Goal: Information Seeking & Learning: Learn about a topic

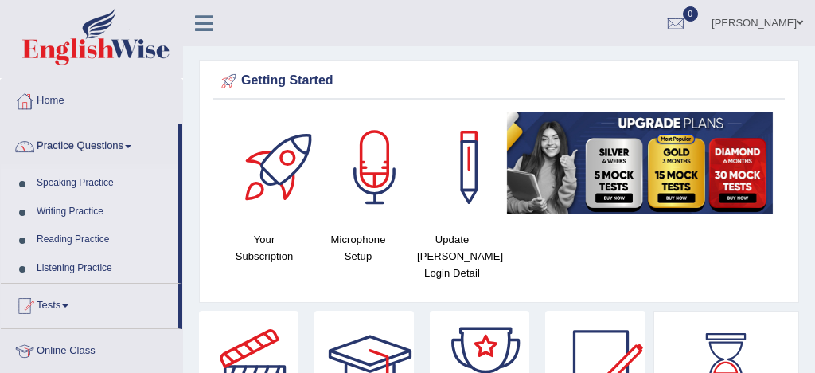
click at [100, 143] on link "Practice Questions" at bounding box center [90, 144] width 178 height 40
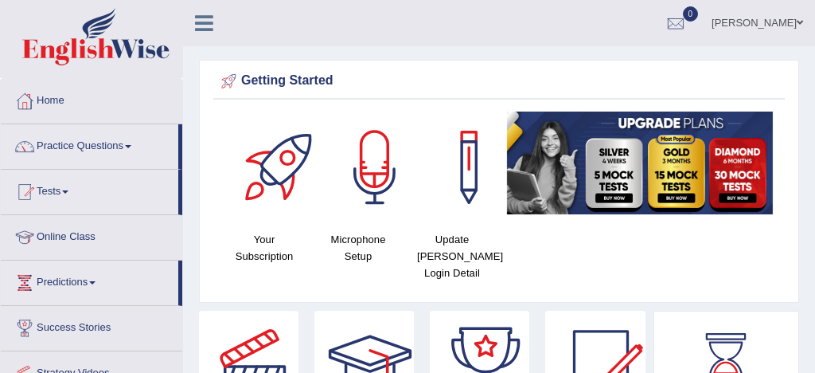
click at [100, 143] on link "Practice Questions" at bounding box center [90, 144] width 178 height 40
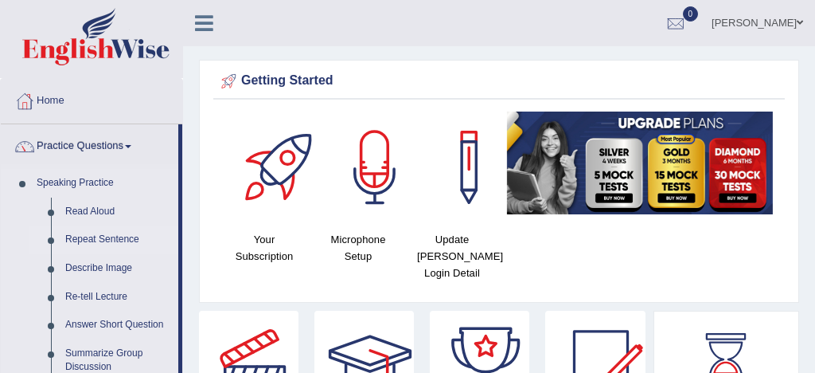
click at [100, 238] on link "Repeat Sentence" at bounding box center [118, 239] width 120 height 29
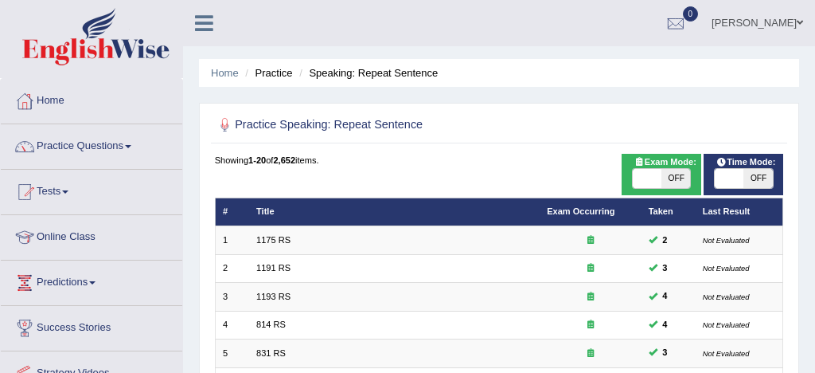
click at [655, 178] on span at bounding box center [647, 178] width 29 height 19
checkbox input "true"
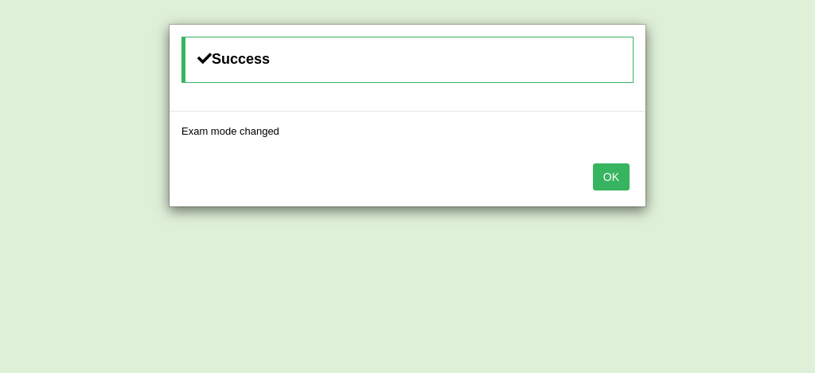
click at [614, 181] on button "OK" at bounding box center [611, 176] width 37 height 27
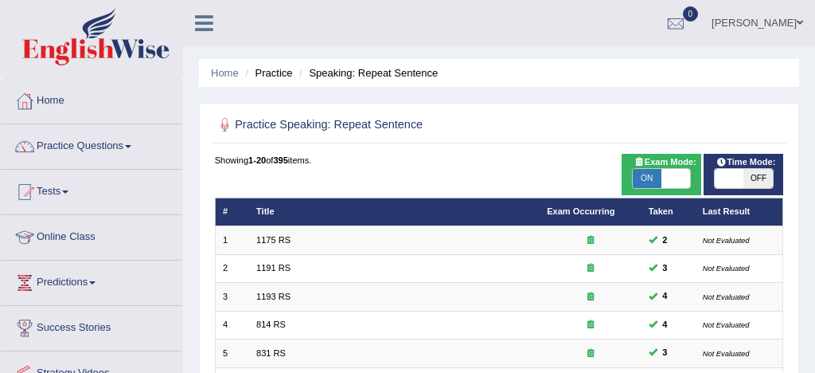
scroll to position [545, 0]
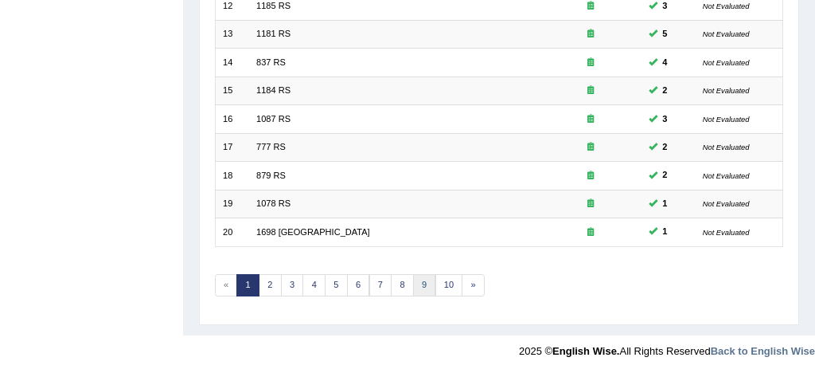
click at [422, 283] on link "9" at bounding box center [424, 285] width 23 height 22
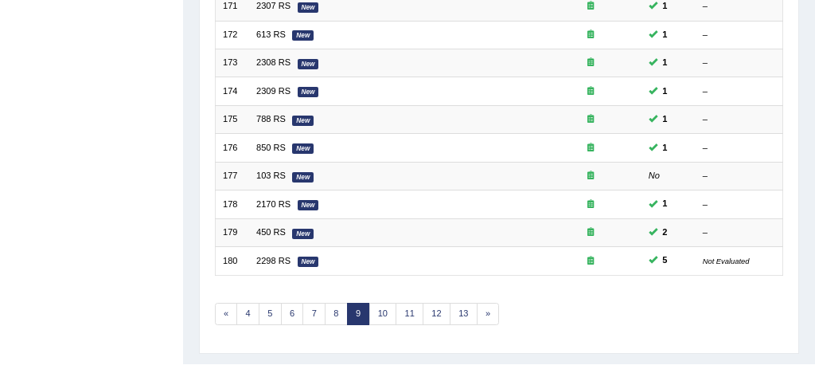
scroll to position [545, 0]
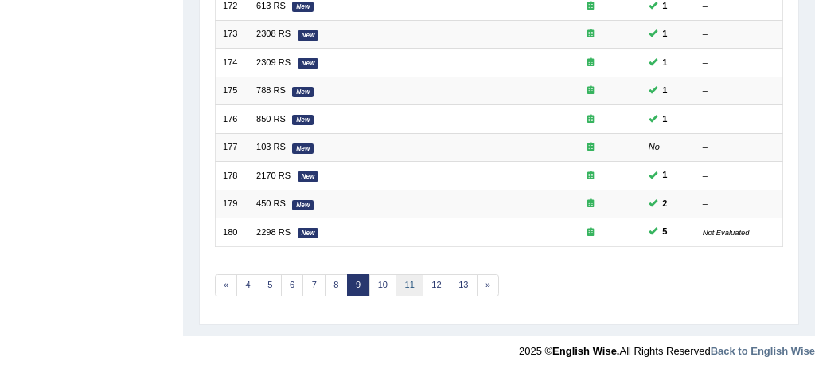
click at [409, 282] on link "11" at bounding box center [410, 285] width 28 height 22
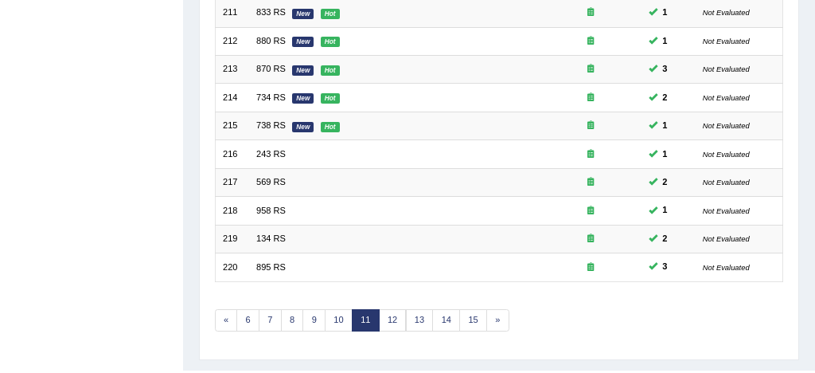
scroll to position [512, 0]
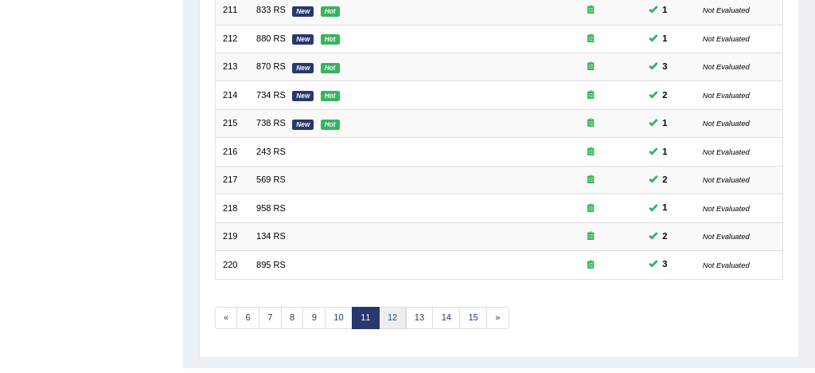
click at [394, 321] on link "12" at bounding box center [393, 318] width 28 height 22
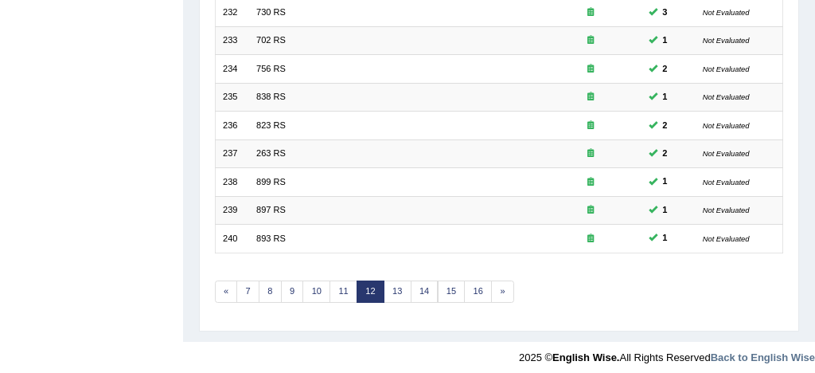
scroll to position [545, 0]
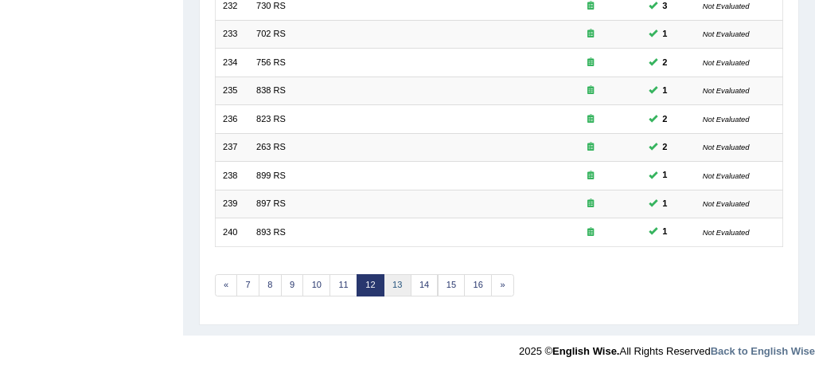
click at [393, 283] on link "13" at bounding box center [398, 285] width 28 height 22
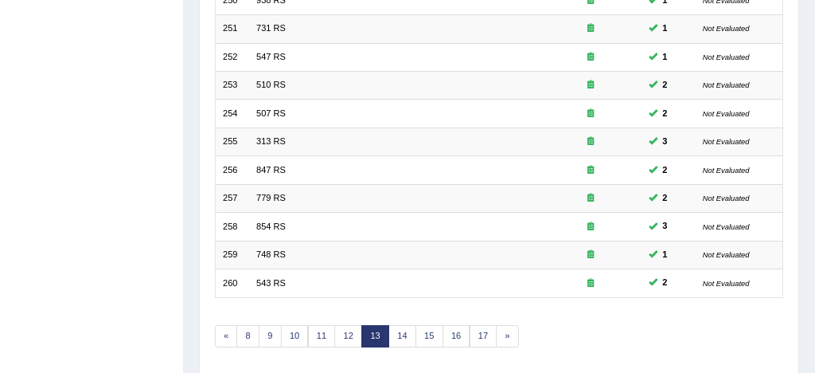
scroll to position [496, 0]
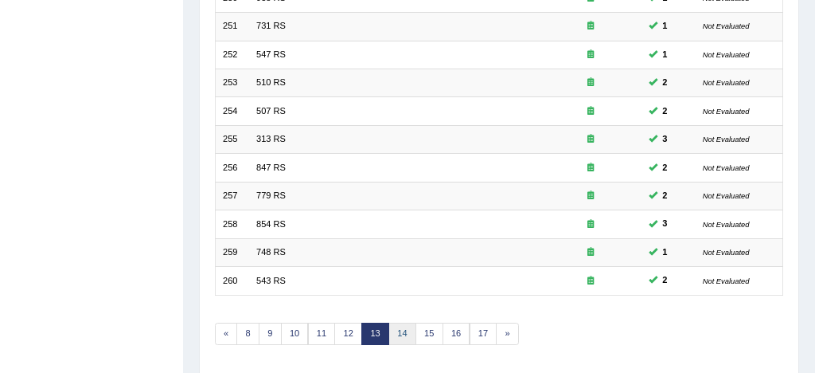
click at [402, 336] on link "14" at bounding box center [403, 334] width 28 height 22
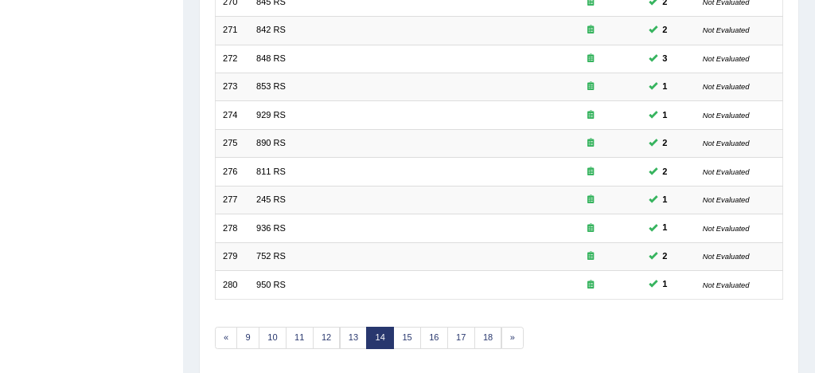
scroll to position [545, 0]
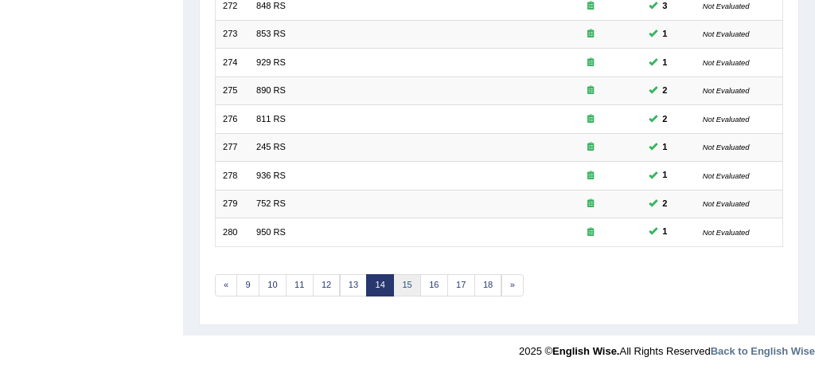
click at [410, 287] on link "15" at bounding box center [407, 285] width 28 height 22
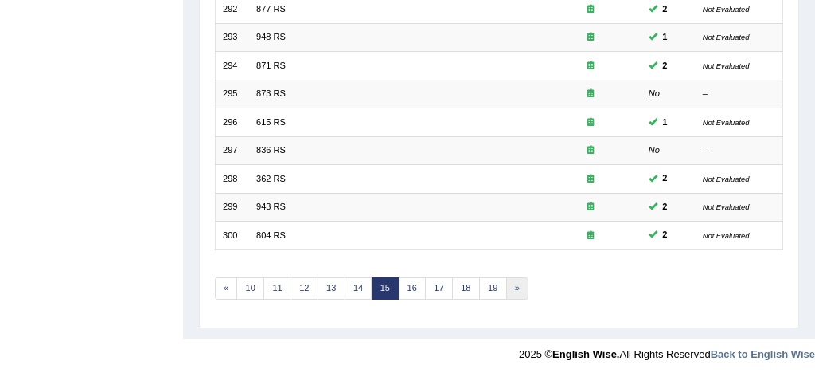
scroll to position [542, 0]
click at [410, 287] on link "16" at bounding box center [412, 288] width 28 height 22
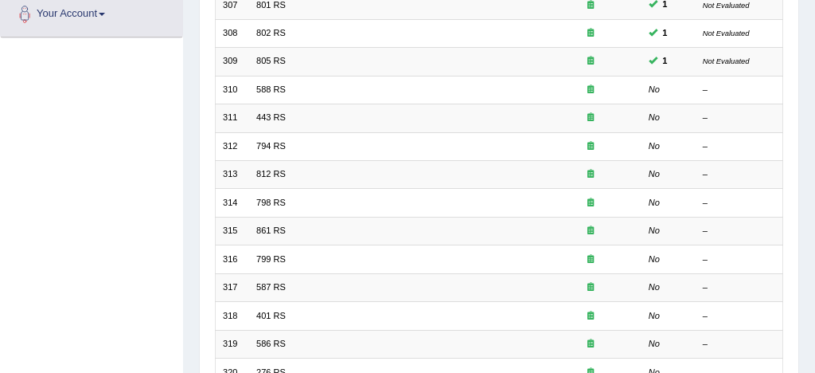
scroll to position [406, 0]
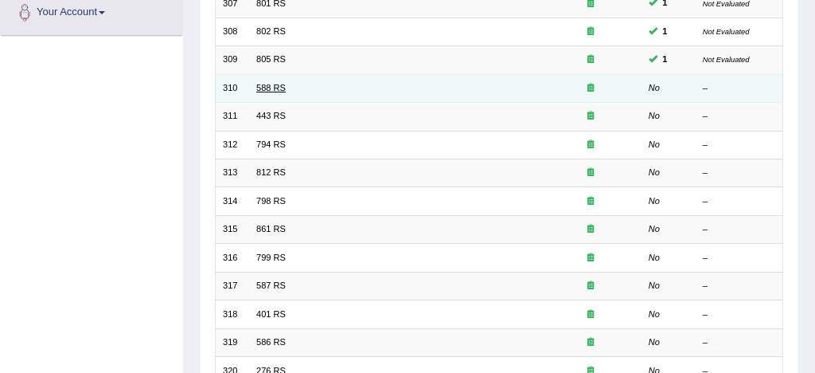
click at [275, 90] on link "588 RS" at bounding box center [270, 88] width 29 height 10
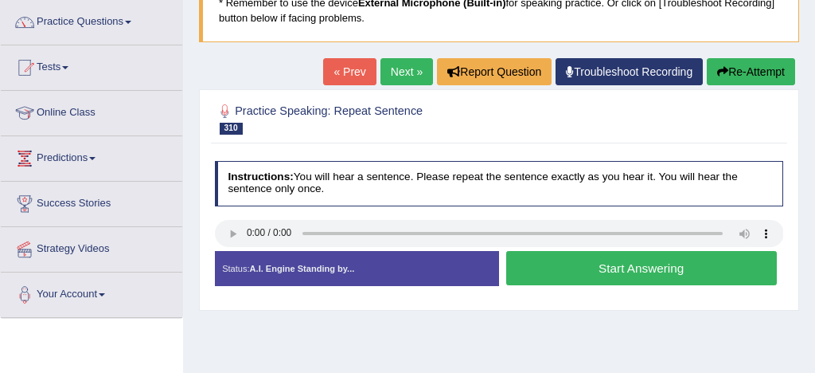
scroll to position [124, 0]
click at [614, 270] on button "Start Answering" at bounding box center [641, 268] width 271 height 34
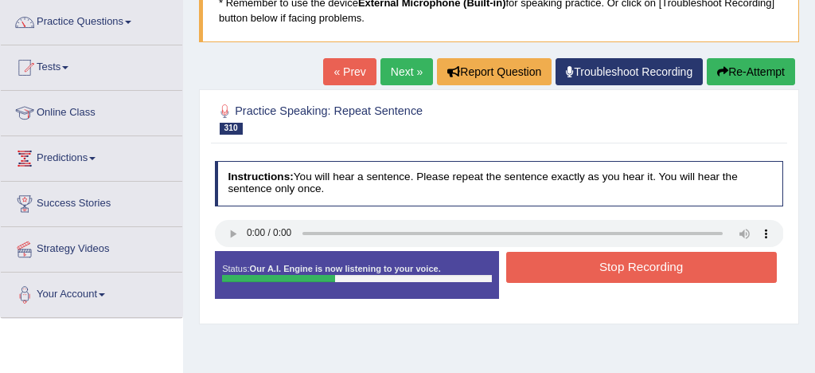
click at [638, 268] on button "Stop Recording" at bounding box center [641, 267] width 271 height 31
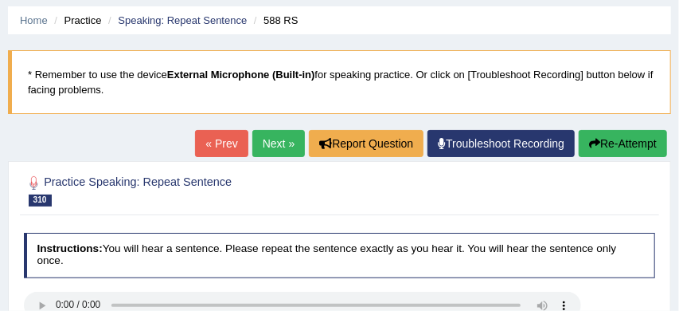
scroll to position [52, 0]
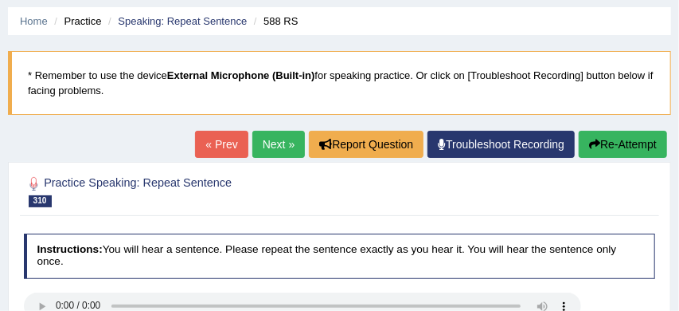
click at [628, 139] on button "Re-Attempt" at bounding box center [623, 144] width 88 height 27
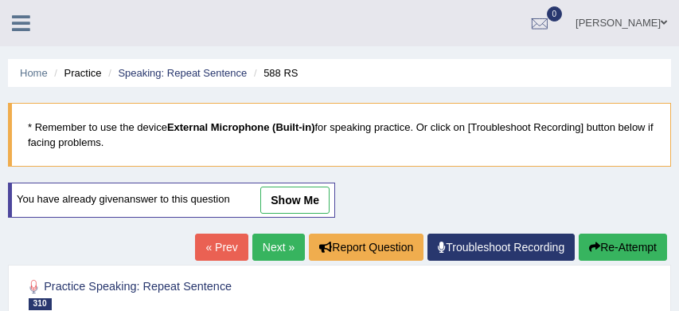
scroll to position [191, 0]
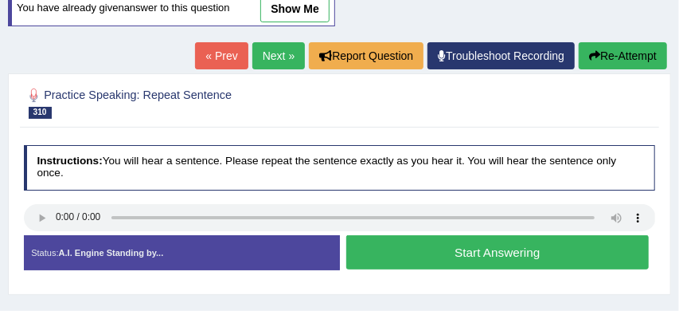
click at [490, 251] on button "Start Answering" at bounding box center [497, 252] width 303 height 34
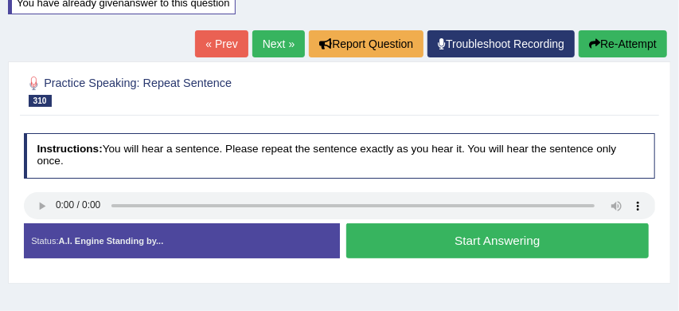
scroll to position [186, 0]
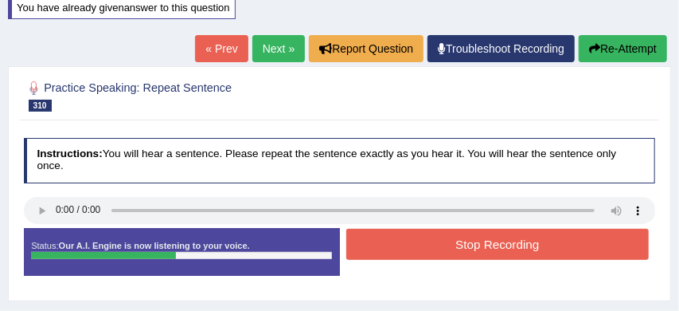
click at [490, 252] on button "Stop Recording" at bounding box center [497, 244] width 303 height 31
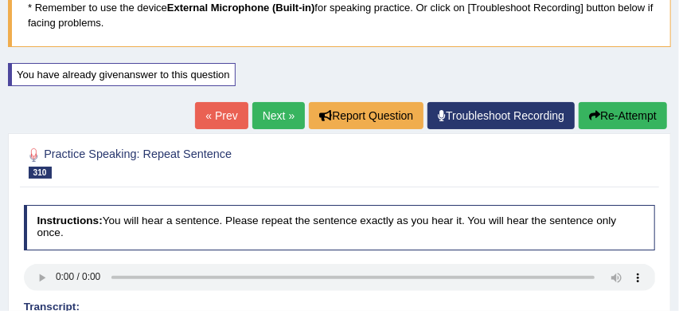
scroll to position [117, 0]
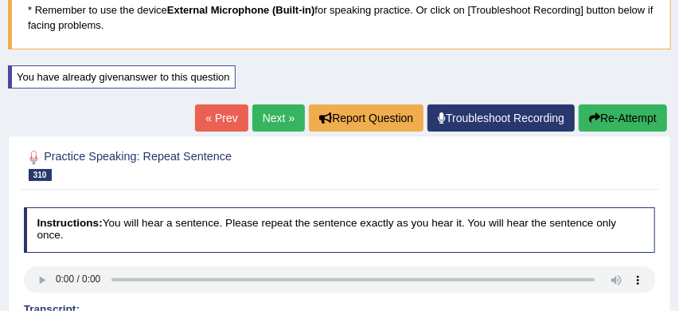
click at [271, 119] on link "Next »" at bounding box center [278, 117] width 53 height 27
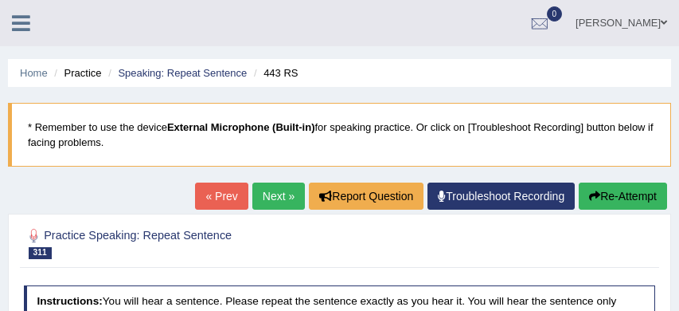
scroll to position [133, 0]
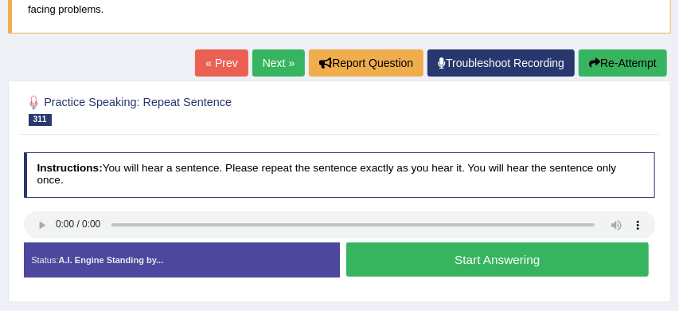
click at [433, 262] on button "Start Answering" at bounding box center [497, 259] width 303 height 34
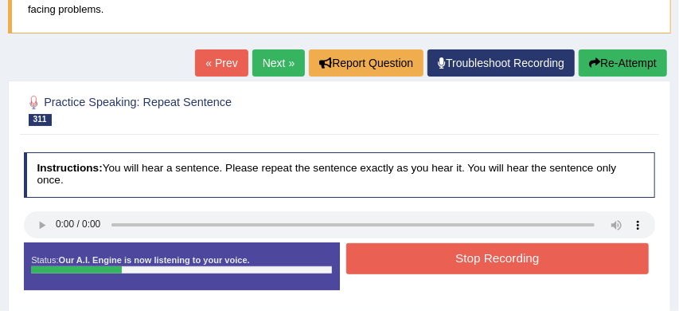
click at [454, 260] on button "Stop Recording" at bounding box center [497, 258] width 303 height 31
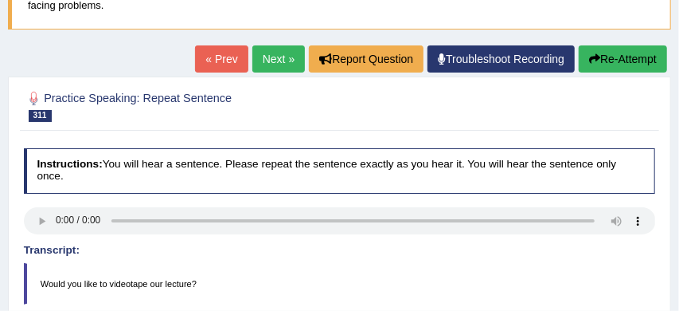
scroll to position [132, 0]
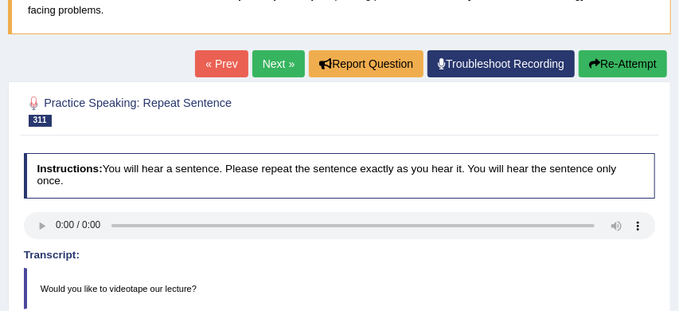
click at [275, 59] on link "Next »" at bounding box center [278, 63] width 53 height 27
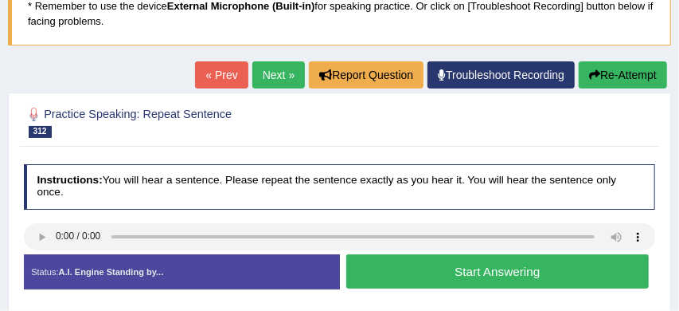
scroll to position [161, 0]
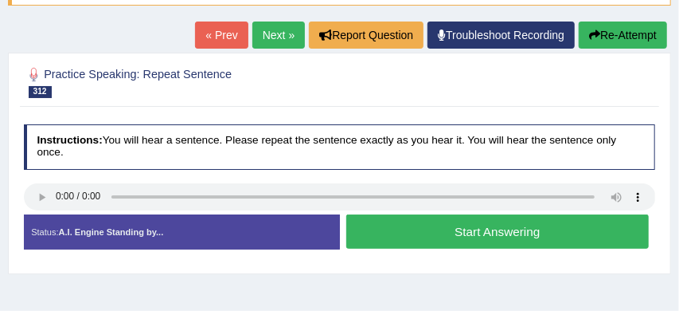
click at [491, 234] on button "Start Answering" at bounding box center [497, 231] width 303 height 34
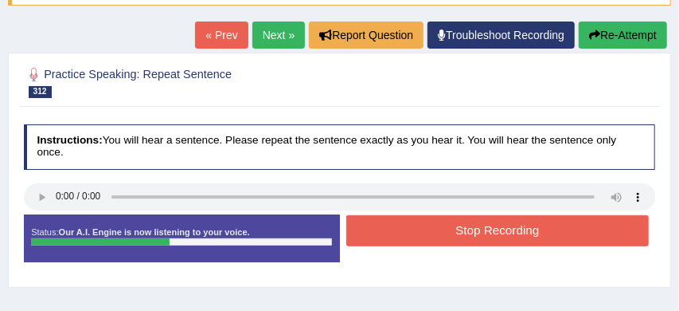
click at [495, 231] on button "Stop Recording" at bounding box center [497, 230] width 303 height 31
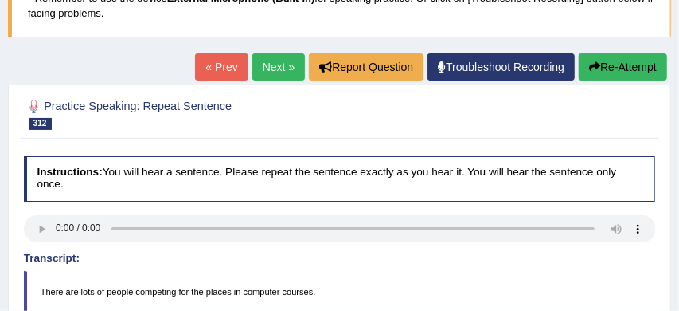
scroll to position [127, 0]
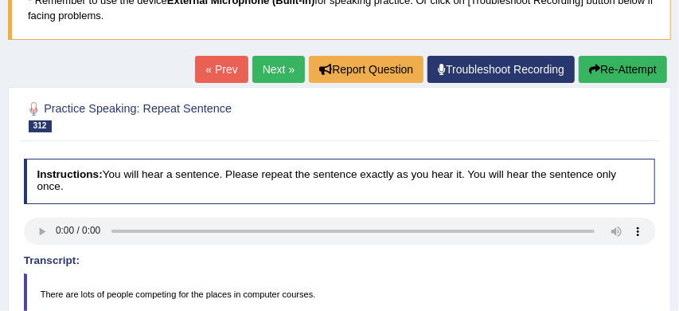
click at [272, 68] on link "Next »" at bounding box center [278, 69] width 53 height 27
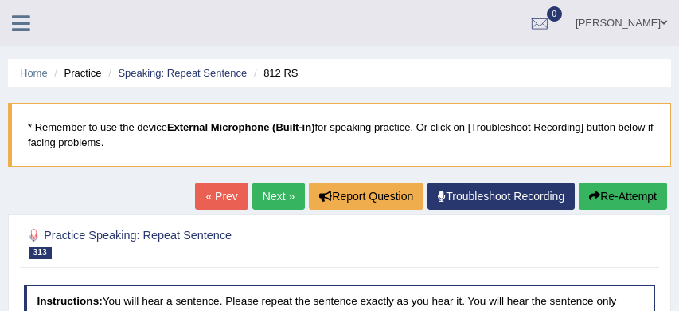
scroll to position [165, 0]
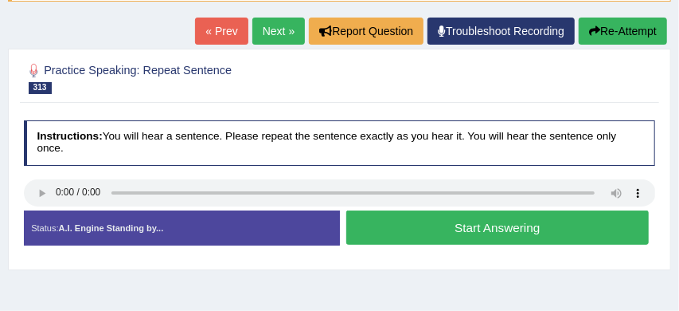
click at [444, 225] on button "Start Answering" at bounding box center [497, 227] width 303 height 34
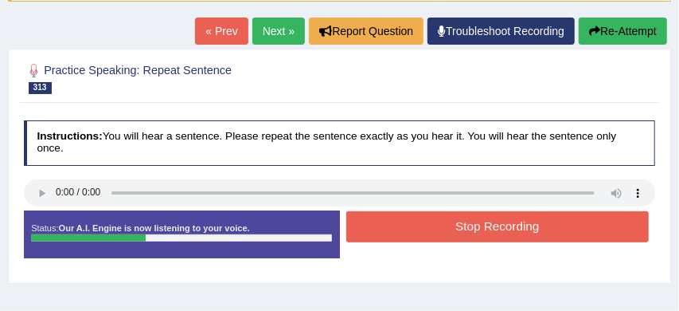
click at [489, 227] on button "Stop Recording" at bounding box center [497, 226] width 303 height 31
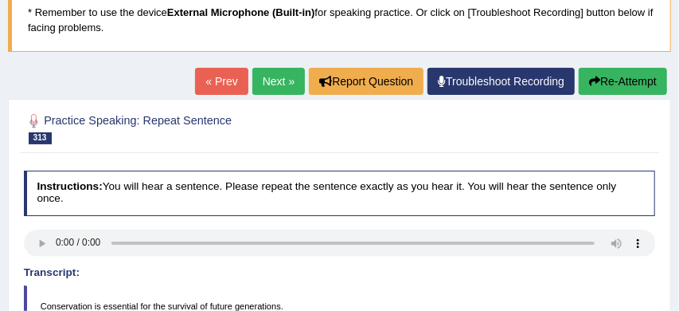
scroll to position [113, 0]
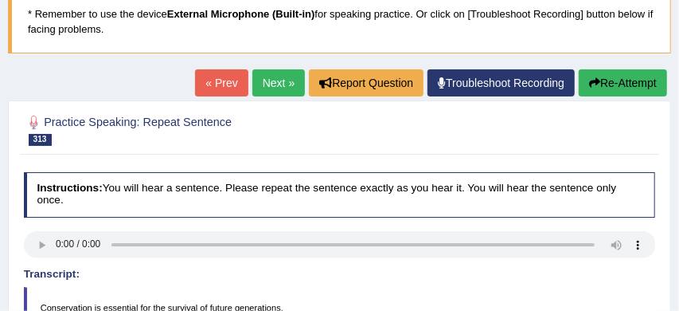
click at [627, 84] on button "Re-Attempt" at bounding box center [623, 82] width 88 height 27
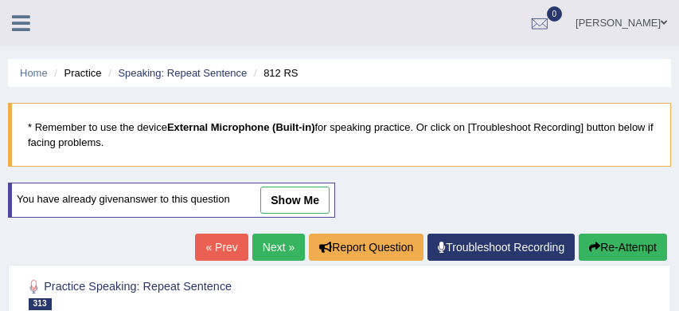
scroll to position [180, 0]
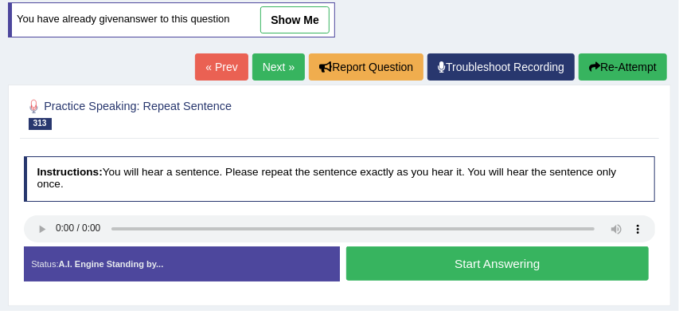
click at [482, 264] on button "Start Answering" at bounding box center [497, 263] width 303 height 34
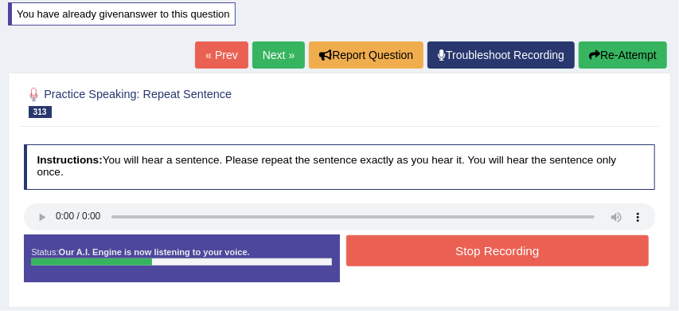
click at [505, 254] on button "Stop Recording" at bounding box center [497, 250] width 303 height 31
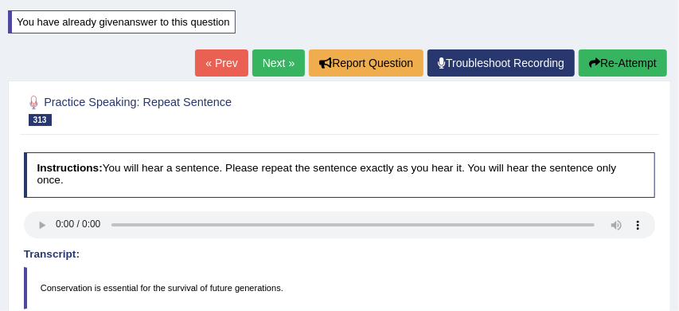
scroll to position [166, 0]
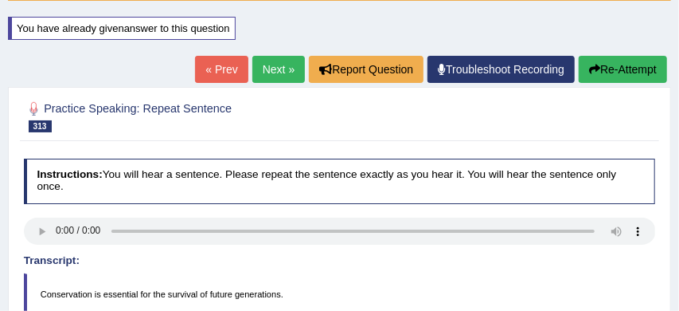
click at [269, 69] on link "Next »" at bounding box center [278, 69] width 53 height 27
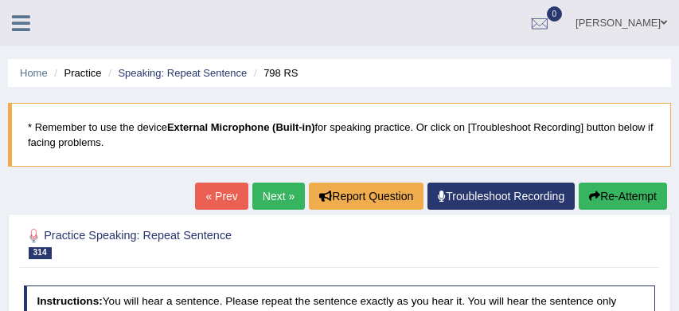
scroll to position [183, 0]
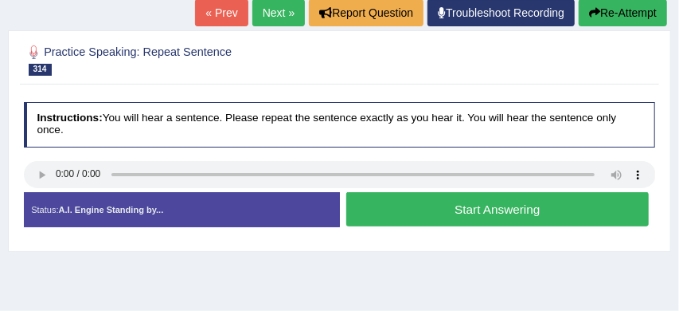
click at [474, 214] on button "Start Answering" at bounding box center [497, 209] width 303 height 34
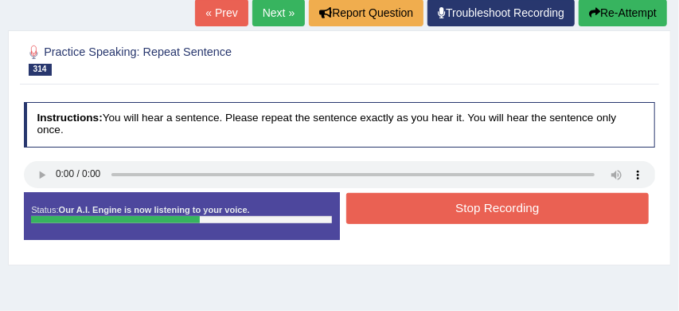
click at [501, 211] on button "Stop Recording" at bounding box center [497, 208] width 303 height 31
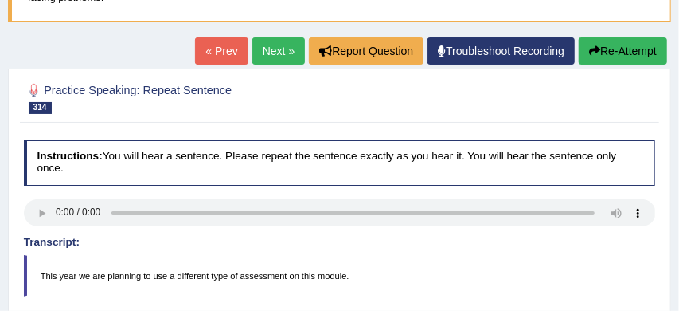
scroll to position [140, 0]
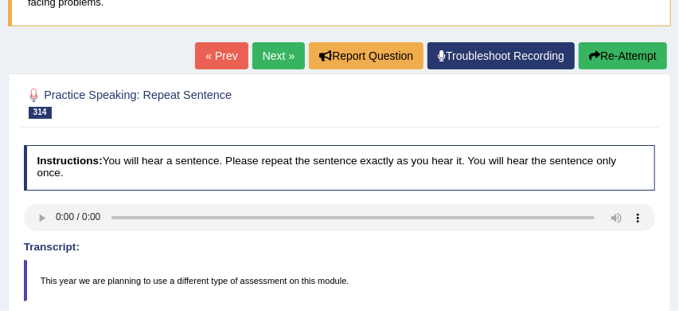
click at [266, 54] on link "Next »" at bounding box center [278, 55] width 53 height 27
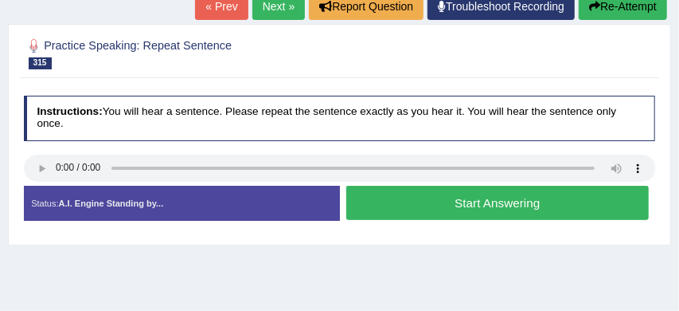
scroll to position [191, 0]
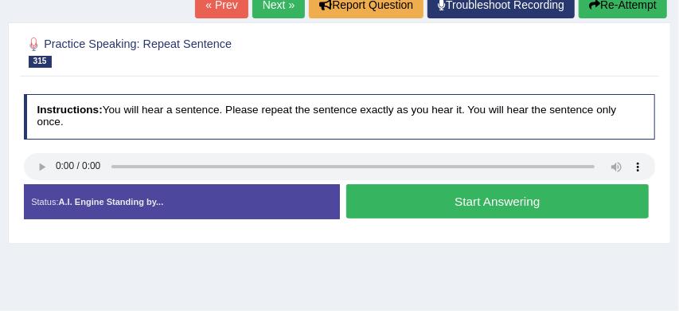
click at [452, 197] on button "Start Answering" at bounding box center [497, 201] width 303 height 34
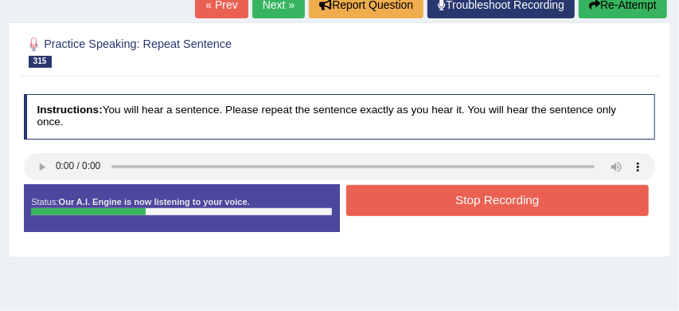
click at [452, 197] on button "Stop Recording" at bounding box center [497, 200] width 303 height 31
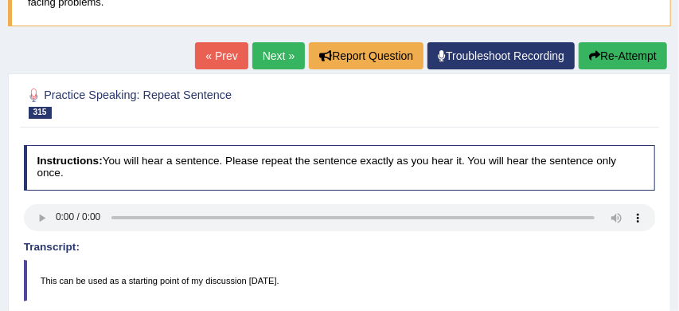
scroll to position [128, 0]
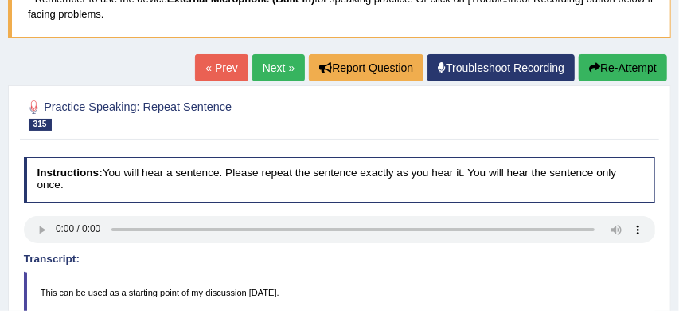
click at [276, 68] on link "Next »" at bounding box center [278, 67] width 53 height 27
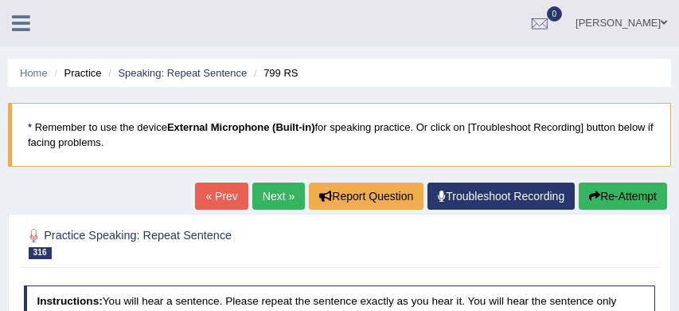
scroll to position [197, 0]
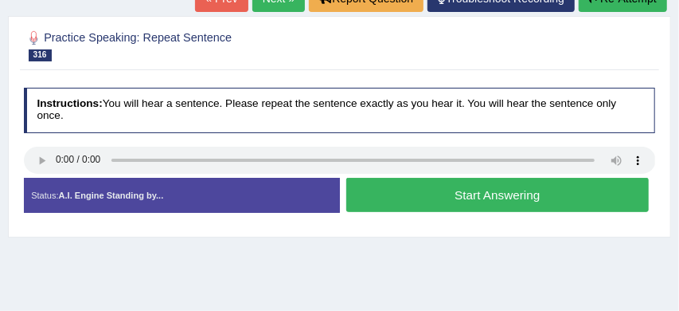
click at [456, 195] on button "Start Answering" at bounding box center [497, 195] width 303 height 34
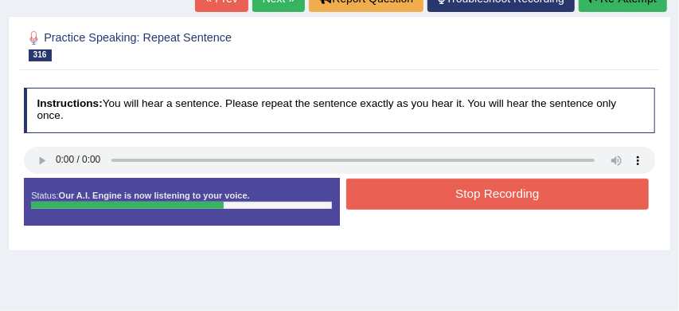
click at [475, 194] on button "Stop Recording" at bounding box center [497, 193] width 303 height 31
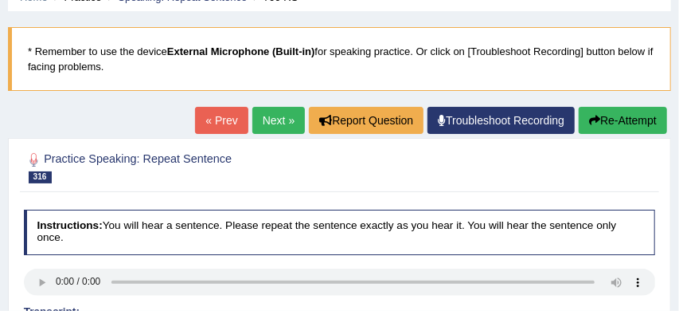
scroll to position [43, 0]
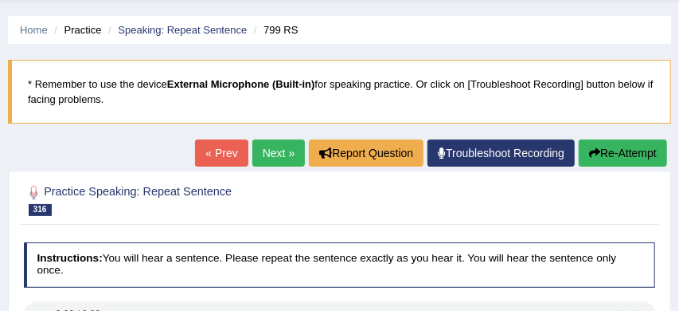
click at [275, 153] on link "Next »" at bounding box center [278, 152] width 53 height 27
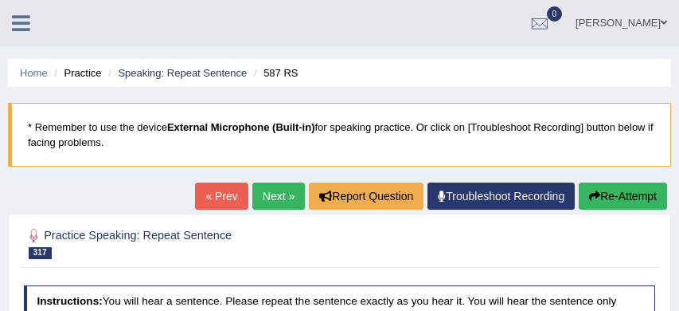
scroll to position [196, 0]
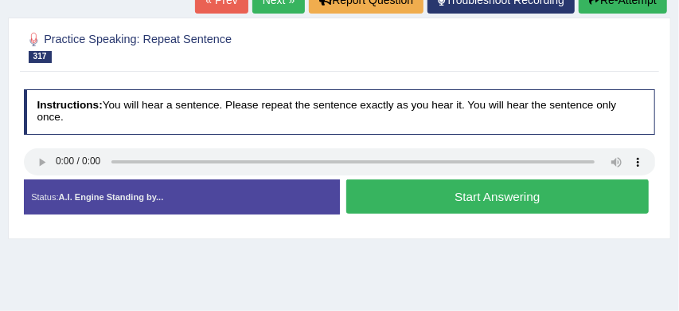
click at [453, 192] on button "Start Answering" at bounding box center [497, 196] width 303 height 34
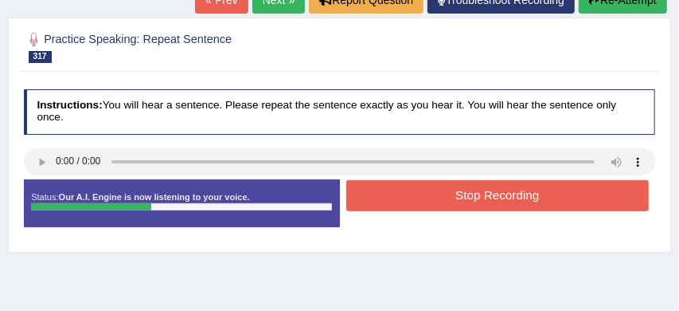
click at [471, 189] on button "Stop Recording" at bounding box center [497, 195] width 303 height 31
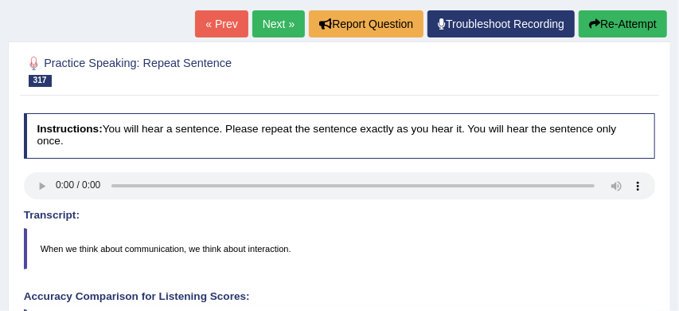
scroll to position [165, 0]
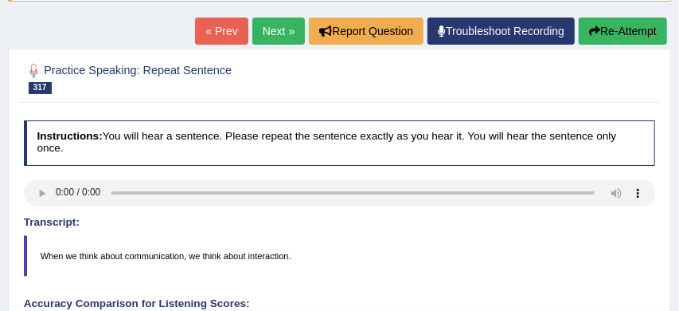
click at [626, 36] on button "Re-Attempt" at bounding box center [623, 31] width 88 height 27
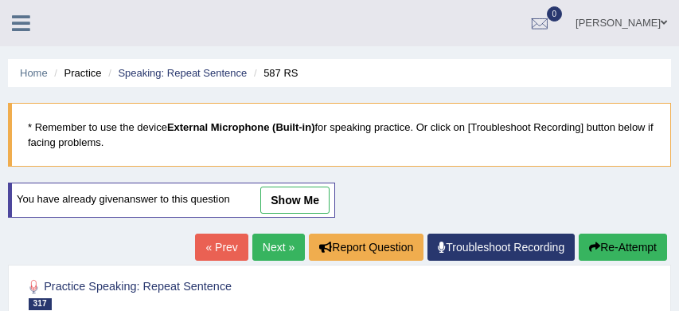
scroll to position [165, 0]
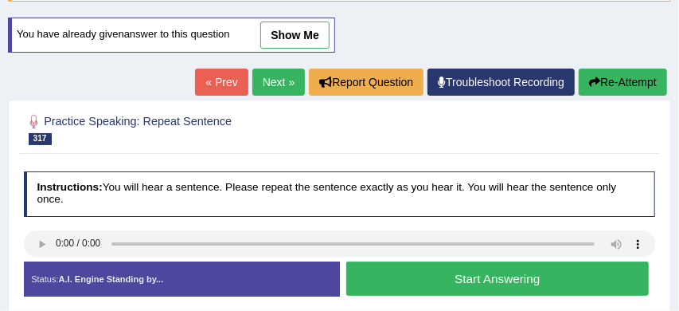
click at [475, 273] on button "Start Answering" at bounding box center [497, 278] width 303 height 34
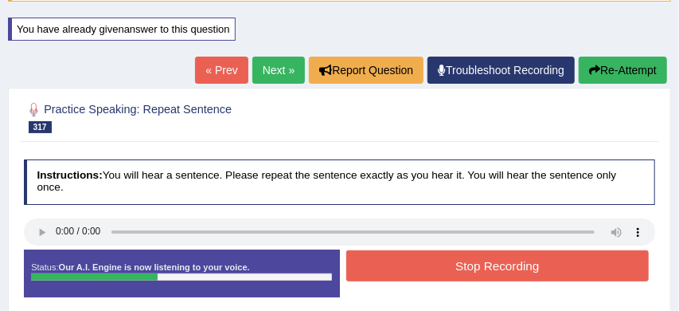
click at [508, 259] on button "Stop Recording" at bounding box center [497, 265] width 303 height 31
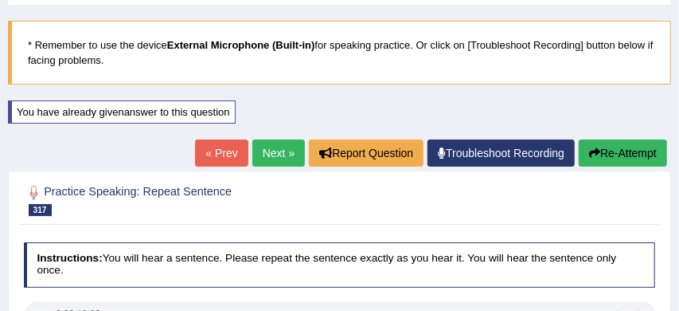
scroll to position [76, 0]
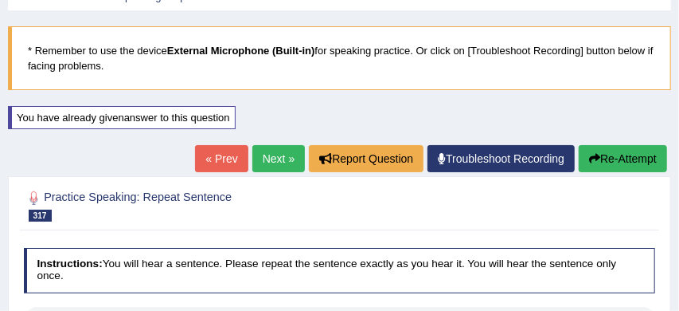
click at [266, 154] on link "Next »" at bounding box center [278, 158] width 53 height 27
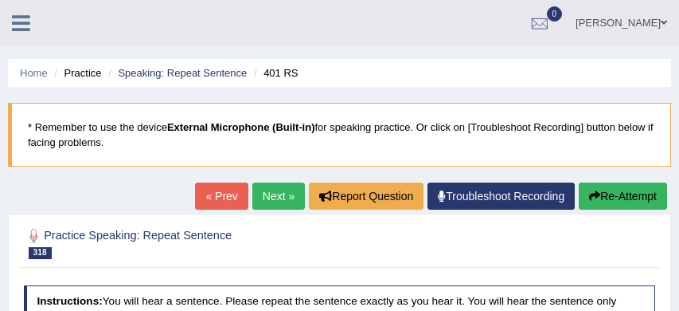
scroll to position [127, 0]
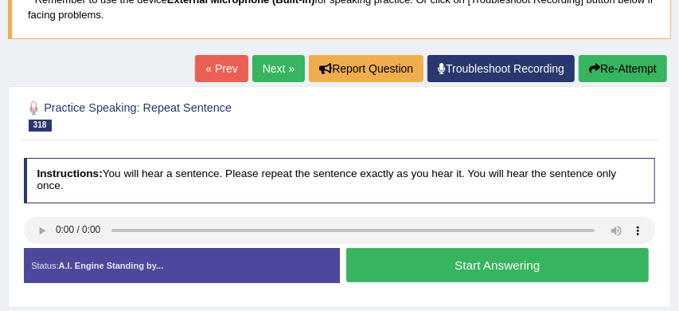
click at [417, 264] on button "Start Answering" at bounding box center [497, 265] width 303 height 34
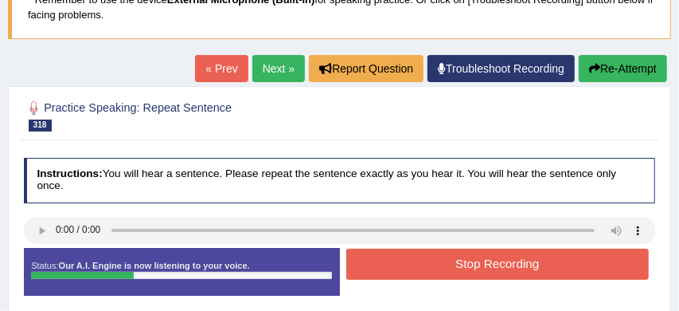
click at [461, 266] on button "Stop Recording" at bounding box center [497, 263] width 303 height 31
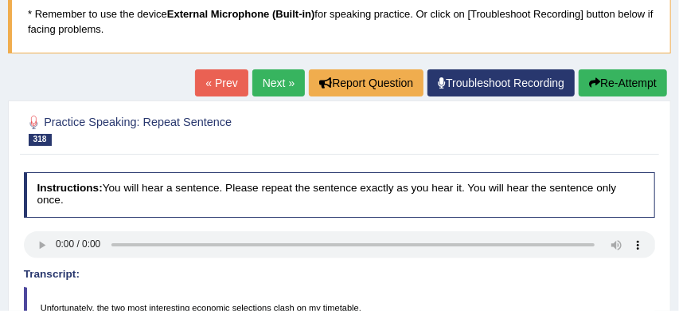
scroll to position [100, 0]
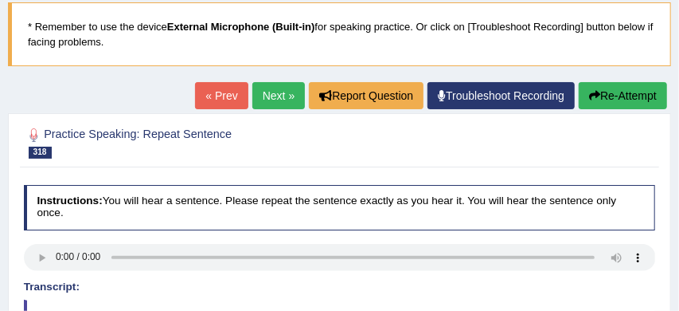
click at [273, 95] on link "Next »" at bounding box center [278, 95] width 53 height 27
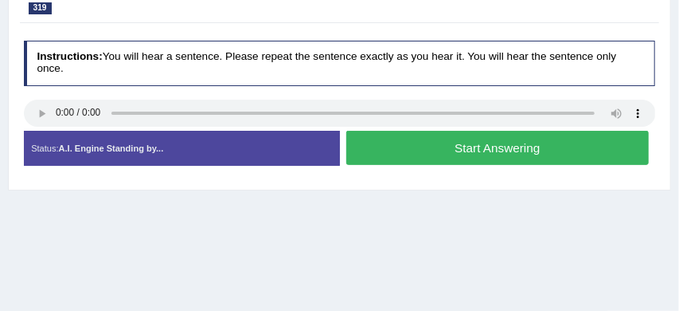
scroll to position [244, 0]
click at [467, 147] on button "Start Answering" at bounding box center [497, 148] width 303 height 34
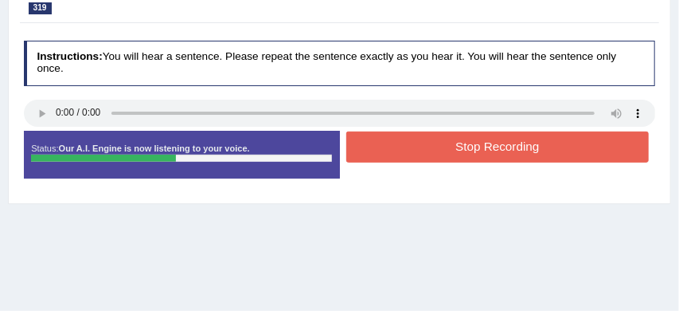
click at [479, 146] on button "Stop Recording" at bounding box center [497, 146] width 303 height 31
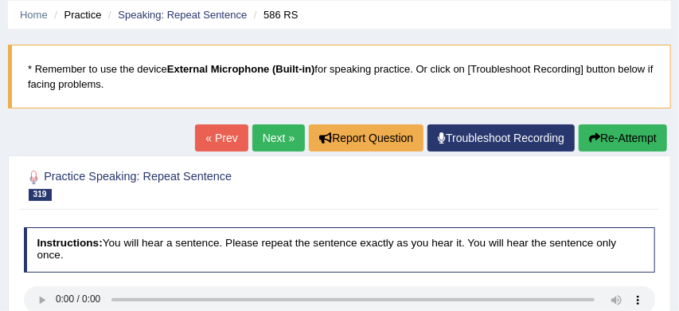
scroll to position [52, 0]
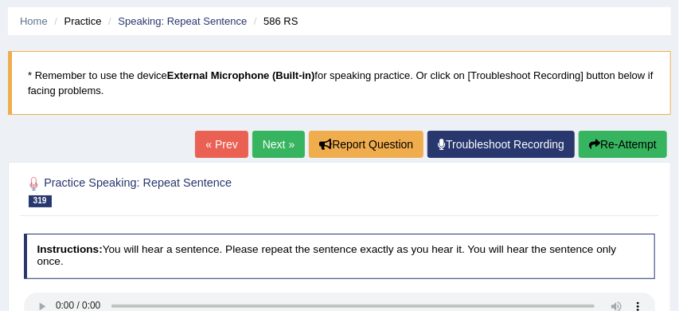
click at [260, 142] on link "Next »" at bounding box center [278, 144] width 53 height 27
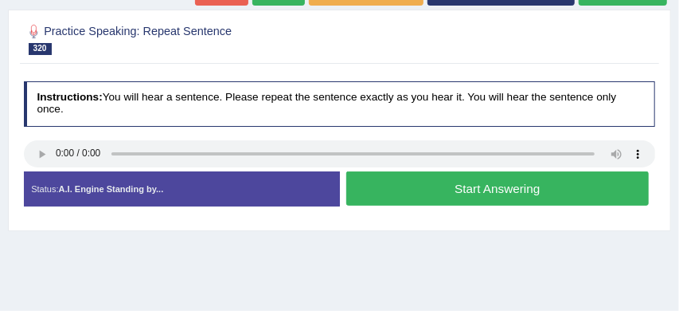
scroll to position [205, 0]
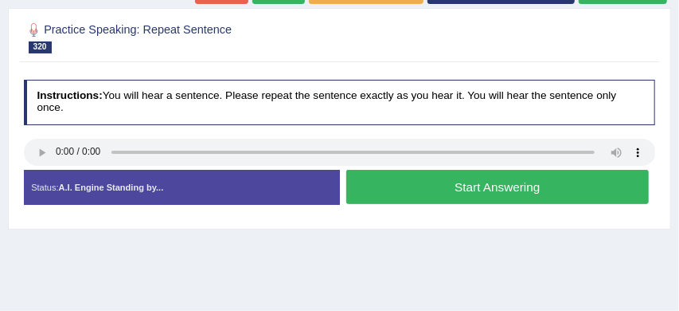
click at [474, 188] on button "Start Answering" at bounding box center [497, 187] width 303 height 34
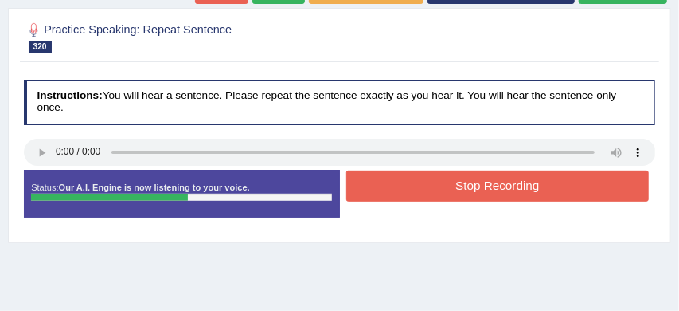
click at [474, 188] on button "Stop Recording" at bounding box center [497, 185] width 303 height 31
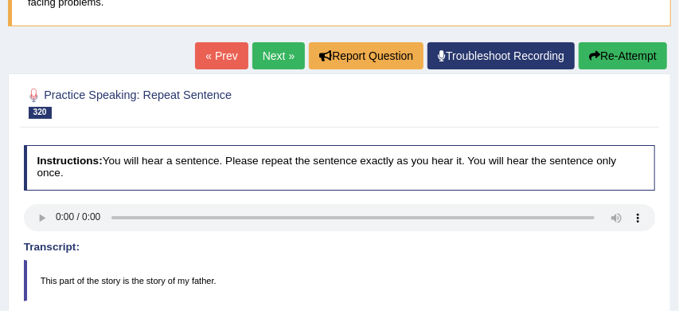
scroll to position [134, 0]
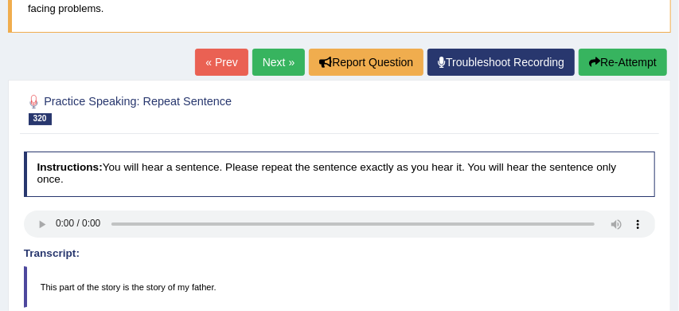
click at [271, 61] on link "Next »" at bounding box center [278, 62] width 53 height 27
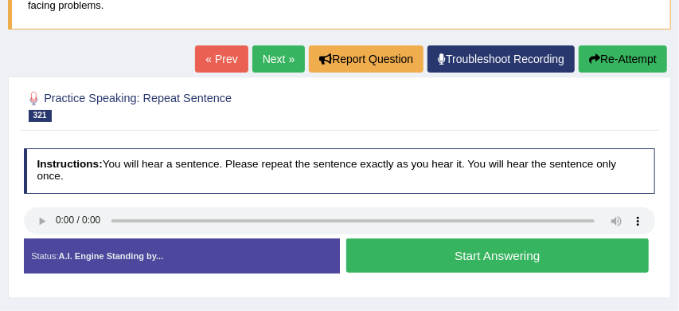
scroll to position [139, 0]
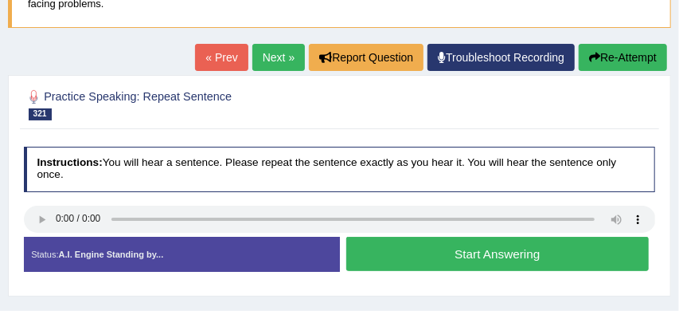
click at [467, 253] on button "Start Answering" at bounding box center [497, 254] width 303 height 34
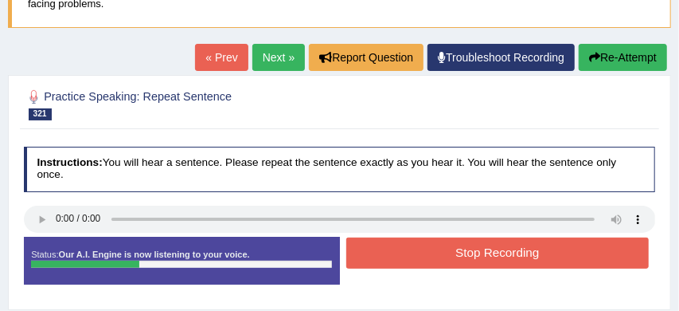
click at [467, 253] on button "Stop Recording" at bounding box center [497, 252] width 303 height 31
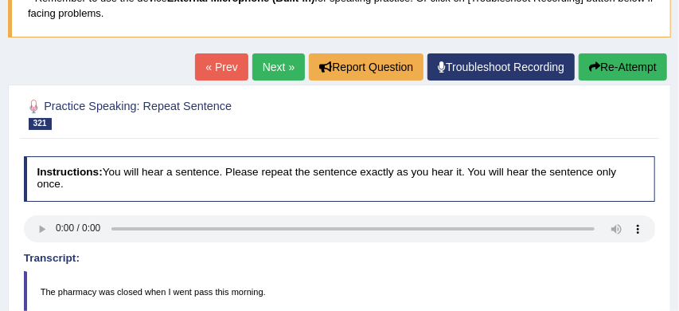
scroll to position [116, 0]
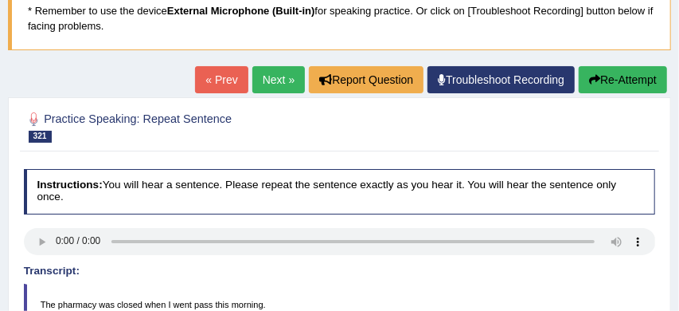
click at [273, 80] on link "Next »" at bounding box center [278, 79] width 53 height 27
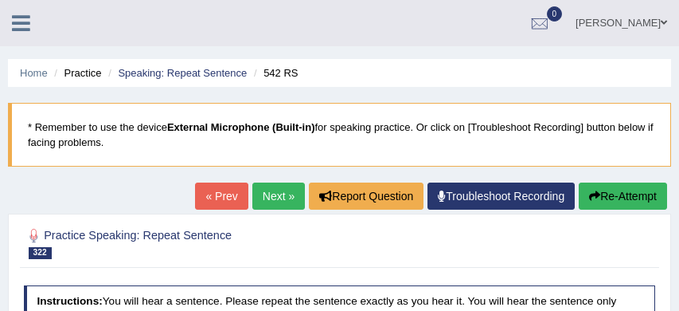
scroll to position [182, 0]
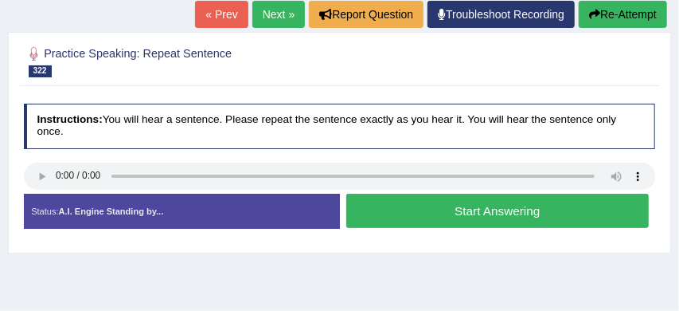
click at [470, 209] on button "Start Answering" at bounding box center [497, 211] width 303 height 34
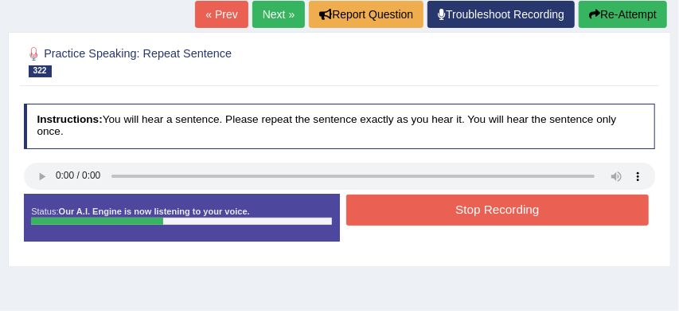
click at [470, 209] on button "Stop Recording" at bounding box center [497, 209] width 303 height 31
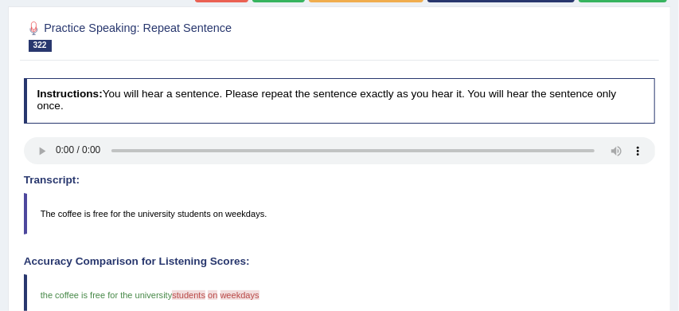
scroll to position [167, 0]
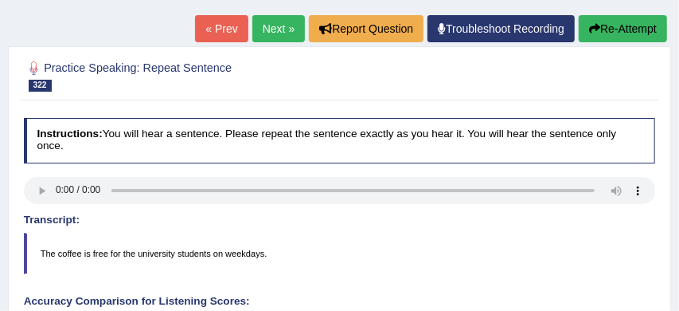
click at [272, 33] on link "Next »" at bounding box center [278, 28] width 53 height 27
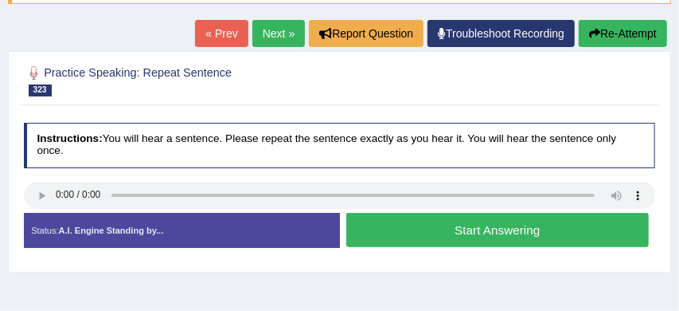
scroll to position [162, 0]
click at [477, 231] on button "Start Answering" at bounding box center [497, 230] width 303 height 34
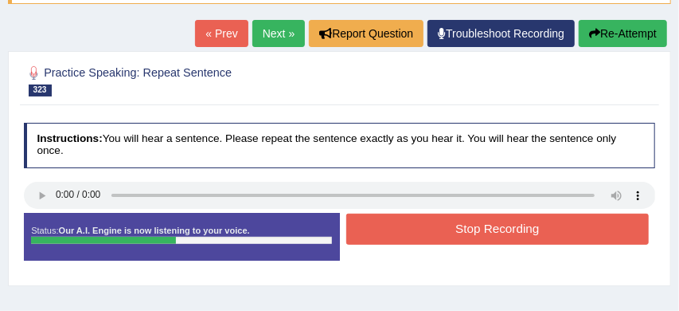
click at [477, 231] on button "Stop Recording" at bounding box center [497, 228] width 303 height 31
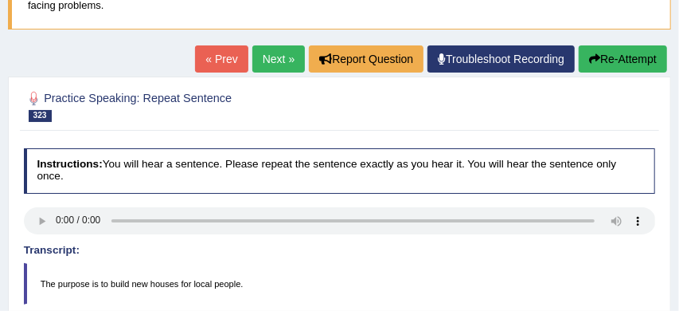
scroll to position [126, 0]
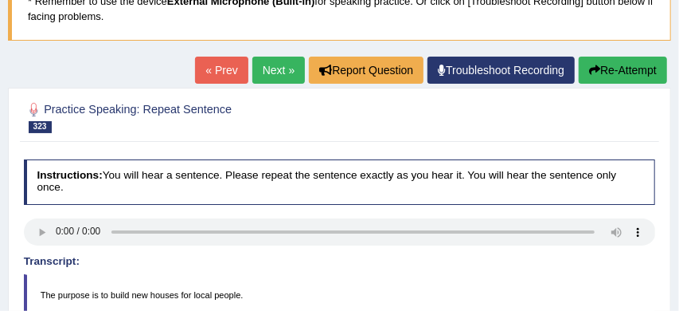
click at [269, 70] on link "Next »" at bounding box center [278, 70] width 53 height 27
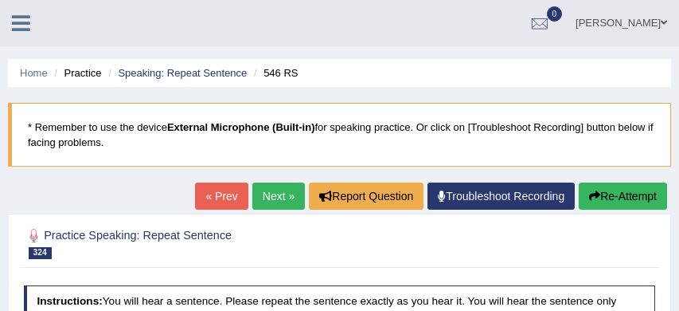
scroll to position [188, 0]
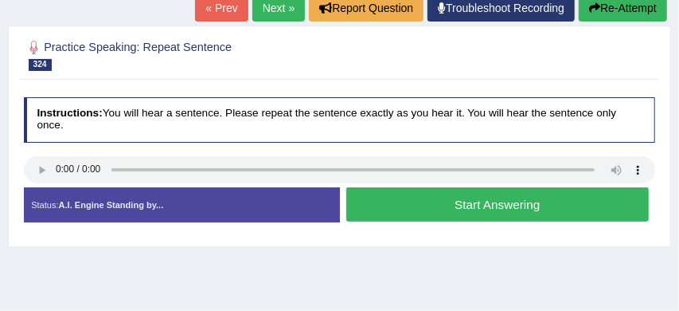
click at [500, 204] on button "Start Answering" at bounding box center [497, 204] width 303 height 34
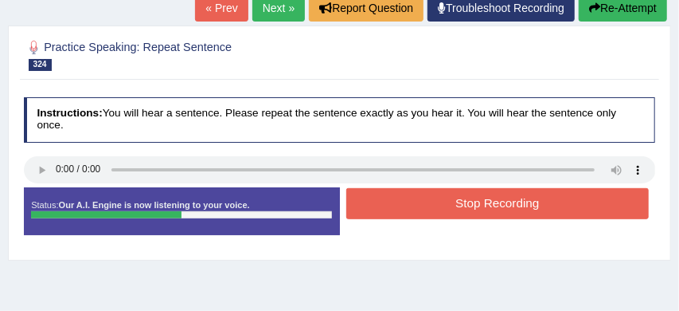
click at [522, 201] on button "Stop Recording" at bounding box center [497, 203] width 303 height 31
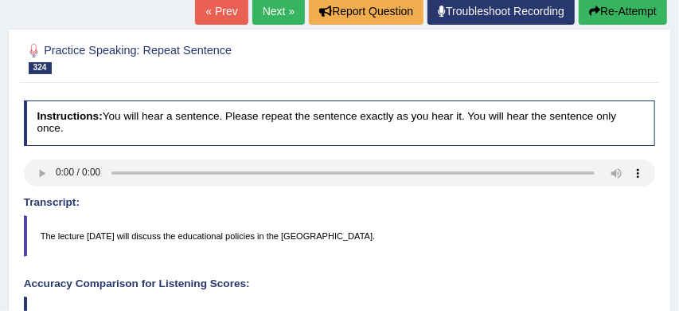
scroll to position [177, 0]
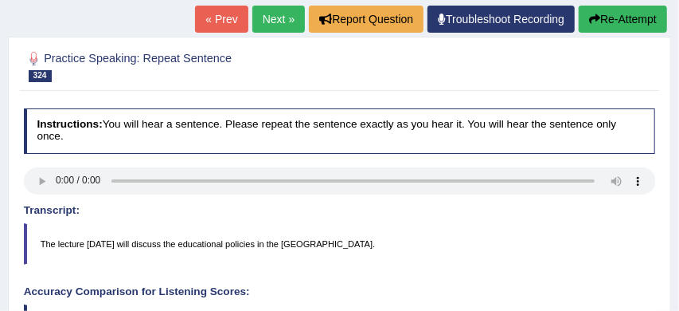
click at [631, 13] on button "Re-Attempt" at bounding box center [623, 19] width 88 height 27
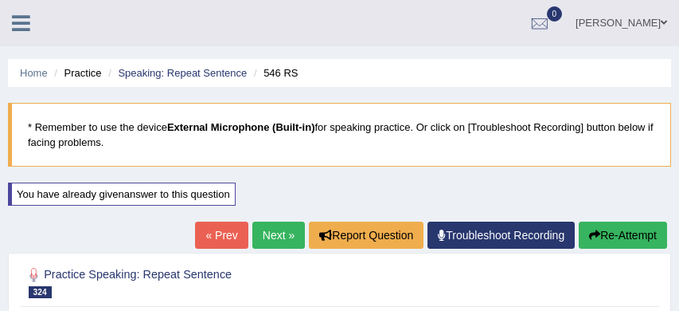
scroll to position [228, 0]
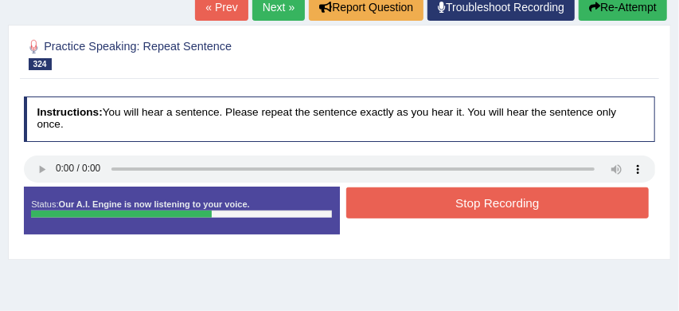
click at [535, 203] on button "Stop Recording" at bounding box center [497, 202] width 303 height 31
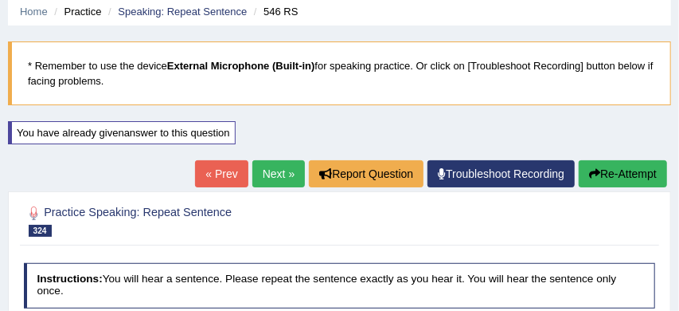
scroll to position [56, 0]
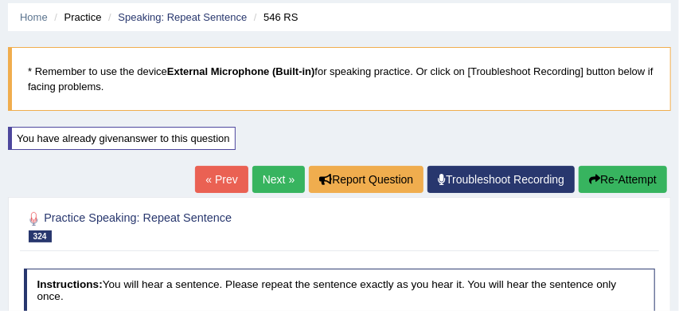
click at [266, 182] on link "Next »" at bounding box center [278, 179] width 53 height 27
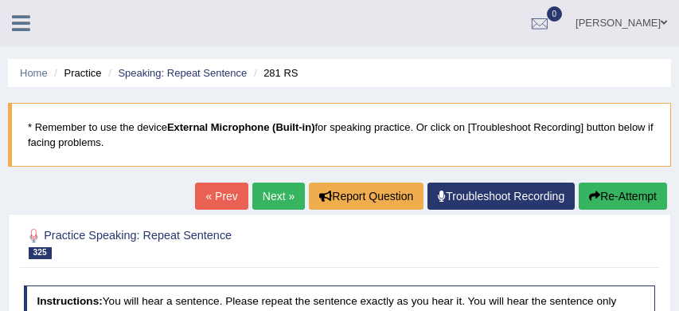
scroll to position [139, 0]
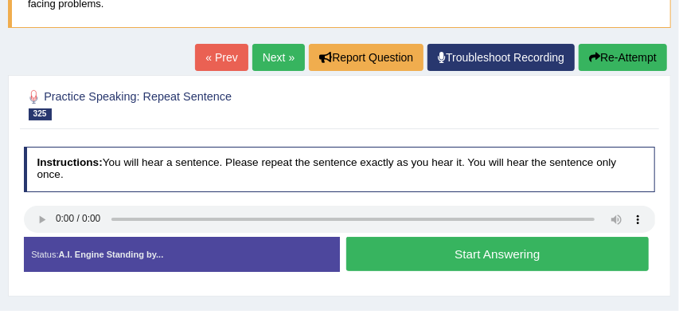
click at [433, 249] on button "Start Answering" at bounding box center [497, 254] width 303 height 34
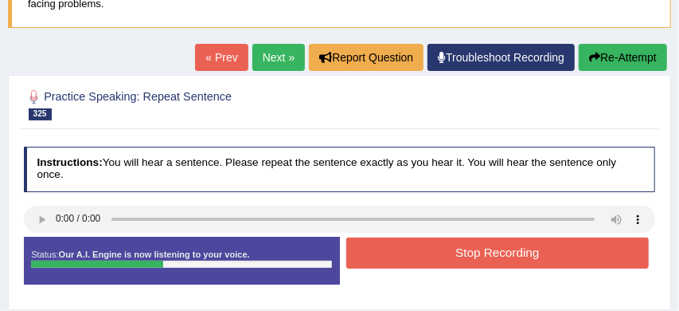
click at [475, 253] on button "Stop Recording" at bounding box center [497, 252] width 303 height 31
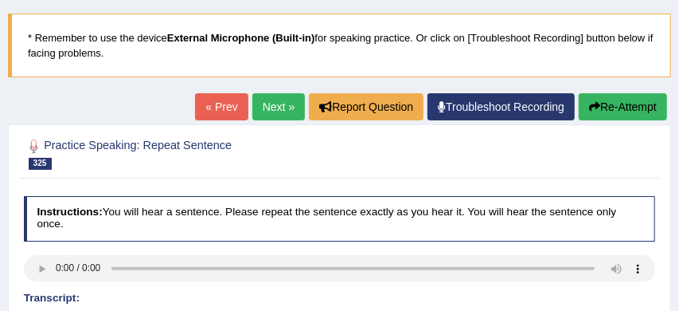
scroll to position [83, 0]
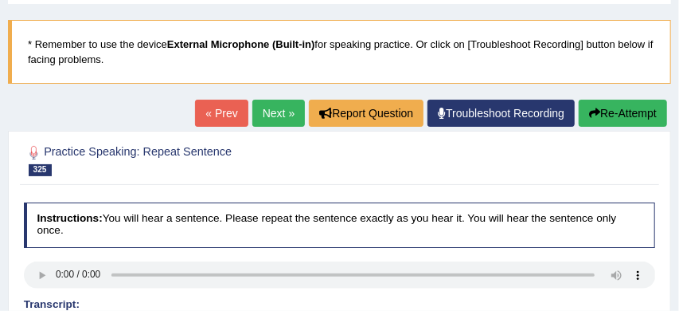
click at [640, 118] on button "Re-Attempt" at bounding box center [623, 113] width 88 height 27
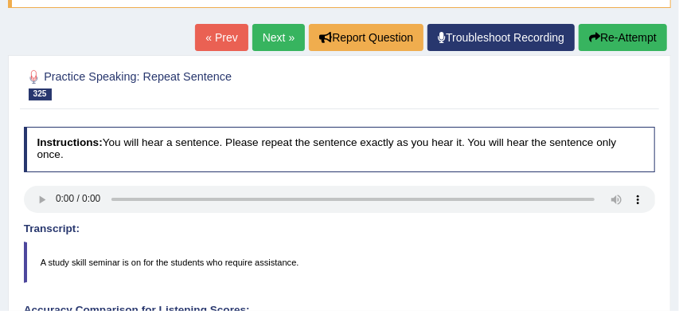
scroll to position [159, 0]
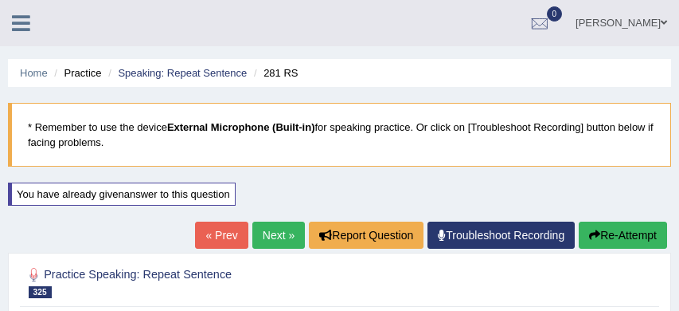
scroll to position [159, 0]
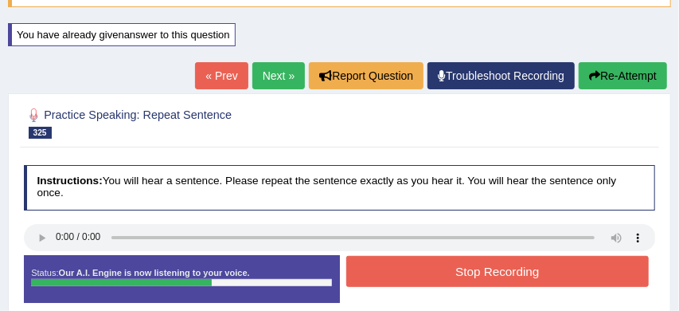
click at [473, 277] on button "Stop Recording" at bounding box center [497, 271] width 303 height 31
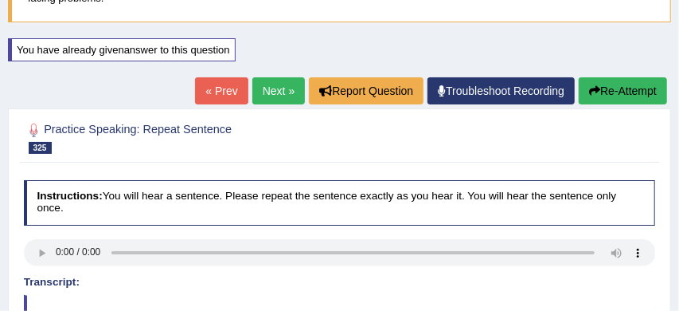
scroll to position [139, 0]
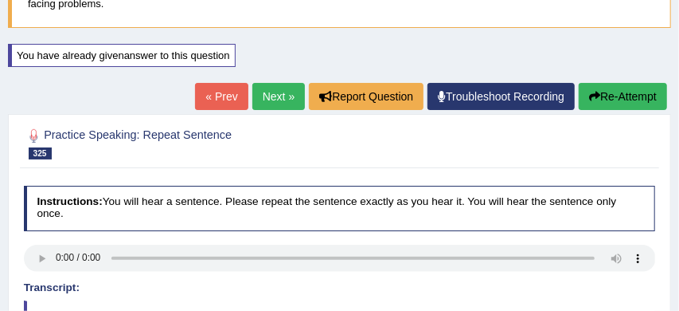
click at [272, 95] on link "Next »" at bounding box center [278, 96] width 53 height 27
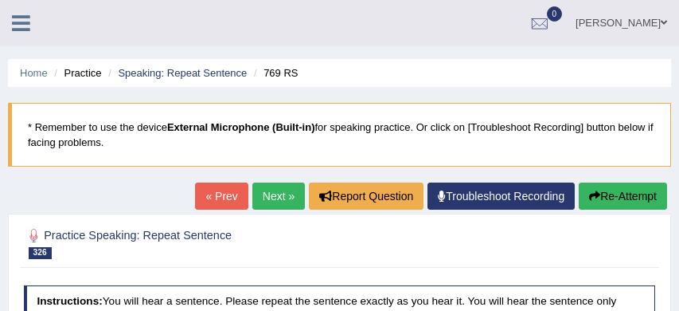
scroll to position [162, 0]
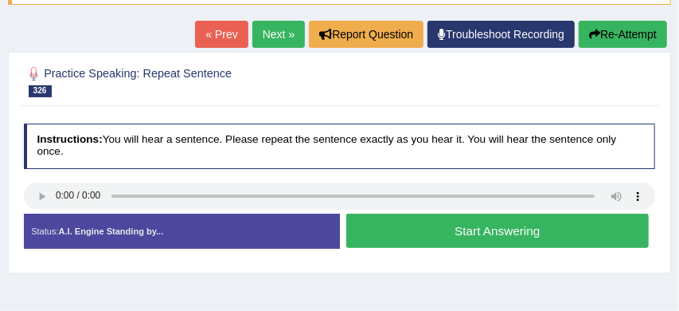
click at [503, 221] on button "Start Answering" at bounding box center [497, 230] width 303 height 34
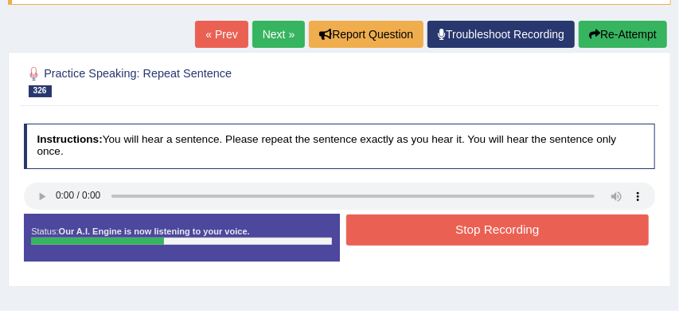
click at [487, 237] on button "Stop Recording" at bounding box center [497, 229] width 303 height 31
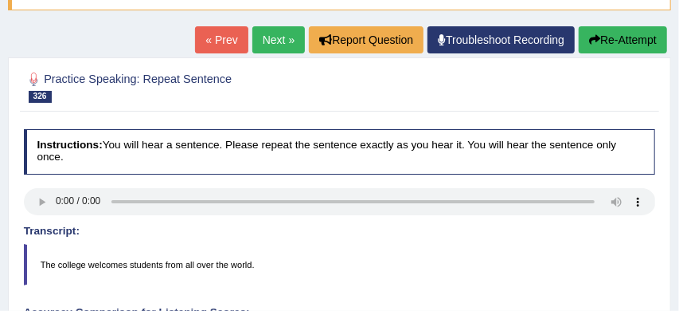
scroll to position [154, 0]
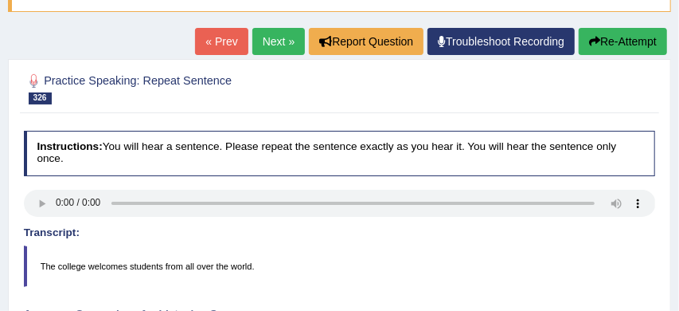
click at [616, 44] on button "Re-Attempt" at bounding box center [623, 41] width 88 height 27
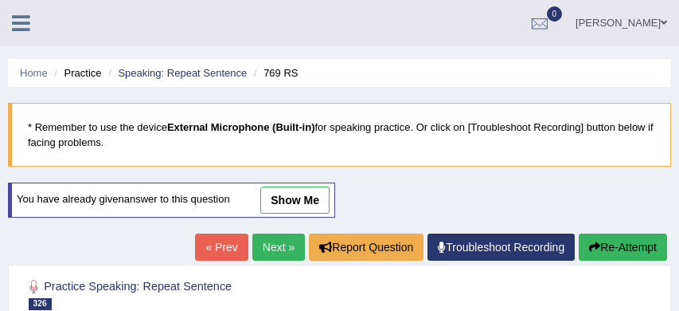
scroll to position [154, 0]
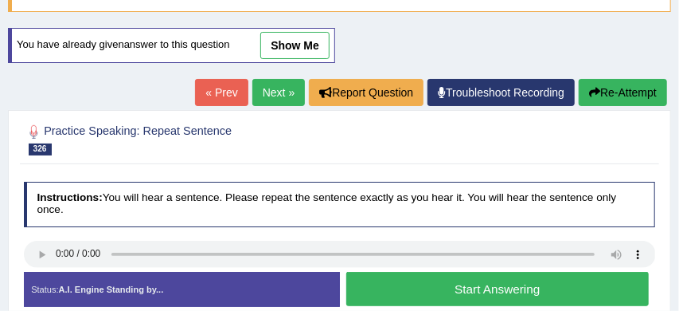
click at [481, 282] on button "Start Answering" at bounding box center [497, 289] width 303 height 34
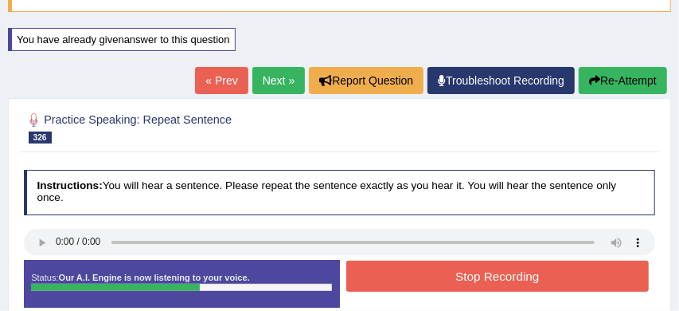
click at [497, 277] on button "Stop Recording" at bounding box center [497, 275] width 303 height 31
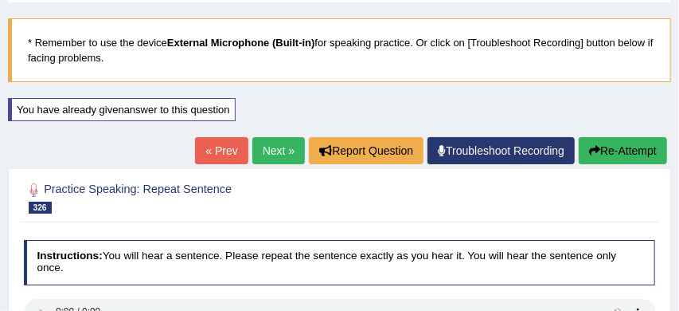
scroll to position [75, 0]
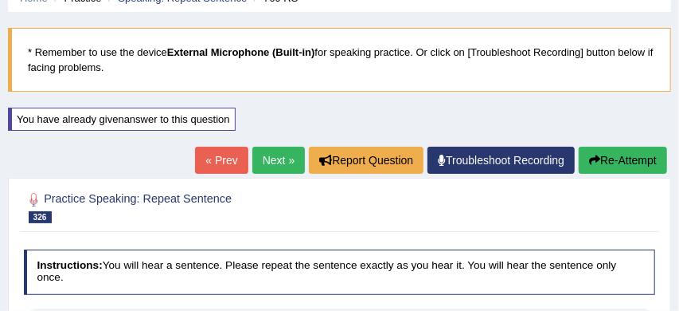
click at [272, 155] on link "Next »" at bounding box center [278, 160] width 53 height 27
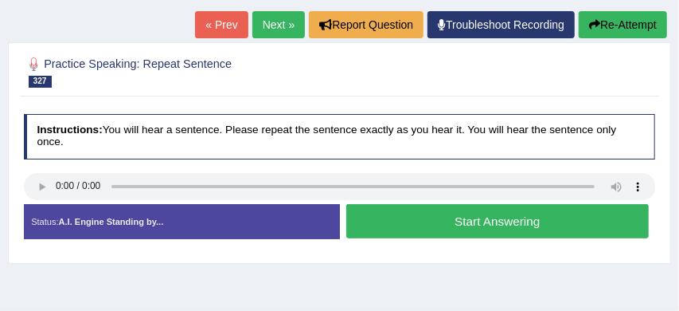
scroll to position [181, 0]
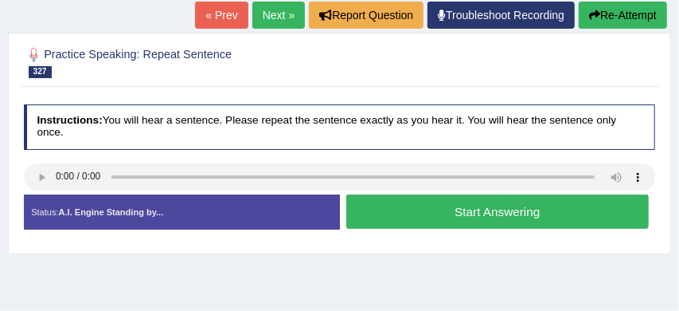
click at [494, 212] on button "Start Answering" at bounding box center [497, 211] width 303 height 34
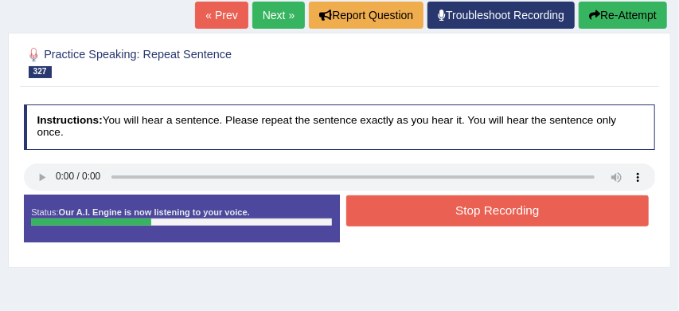
click at [502, 210] on button "Stop Recording" at bounding box center [497, 210] width 303 height 31
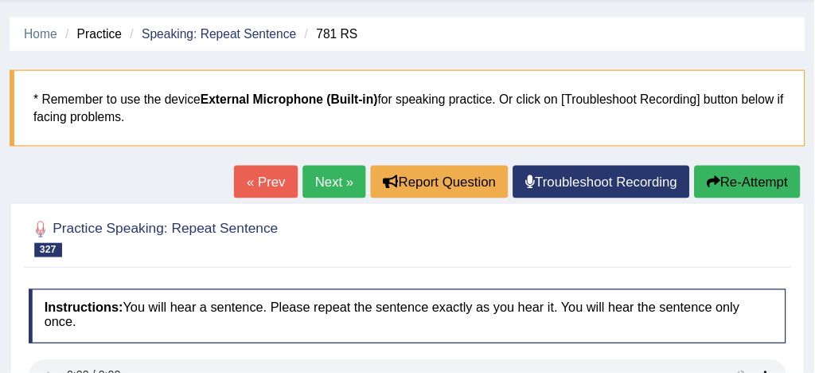
scroll to position [0, 0]
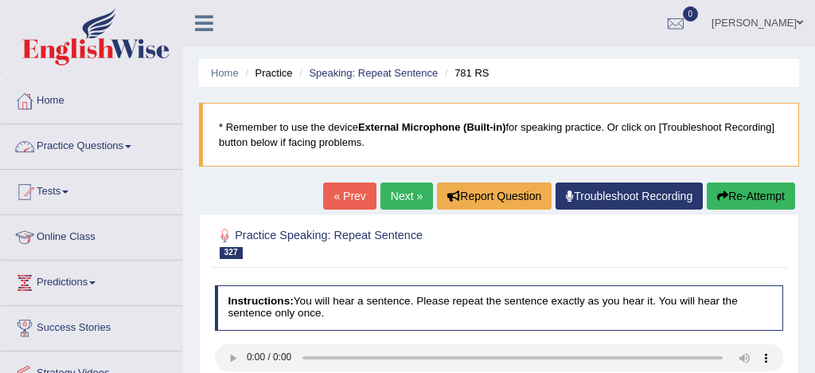
click at [90, 146] on link "Practice Questions" at bounding box center [92, 144] width 182 height 40
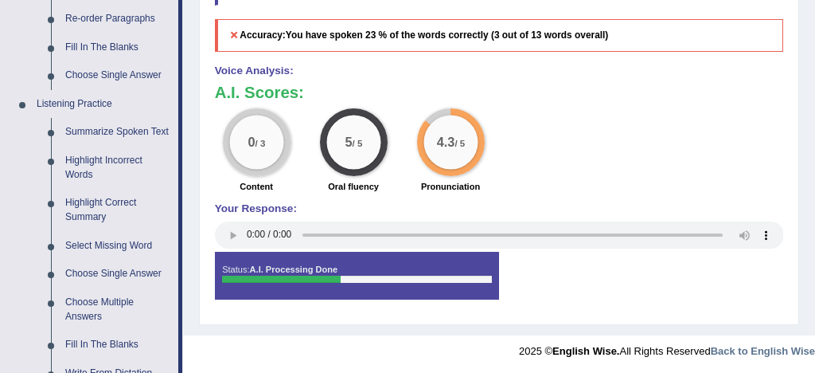
scroll to position [606, 0]
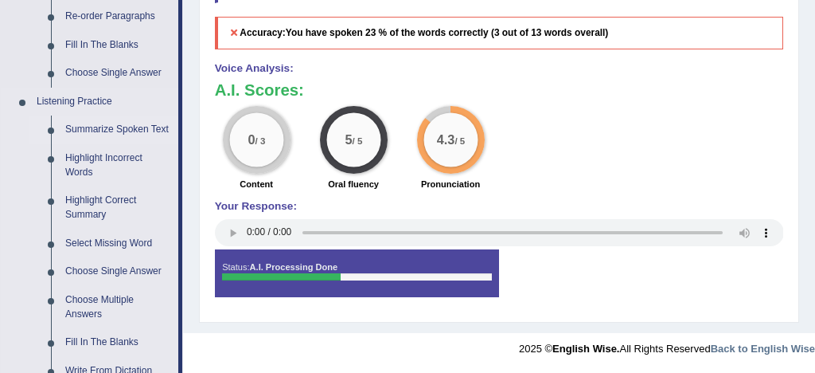
click at [135, 131] on link "Summarize Spoken Text" at bounding box center [118, 129] width 120 height 29
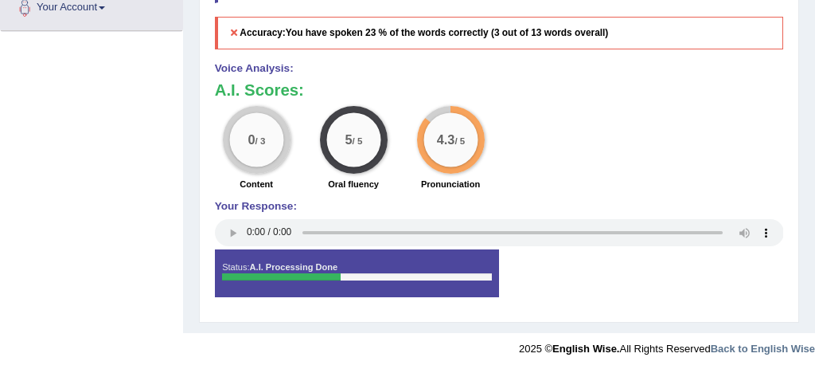
scroll to position [263, 0]
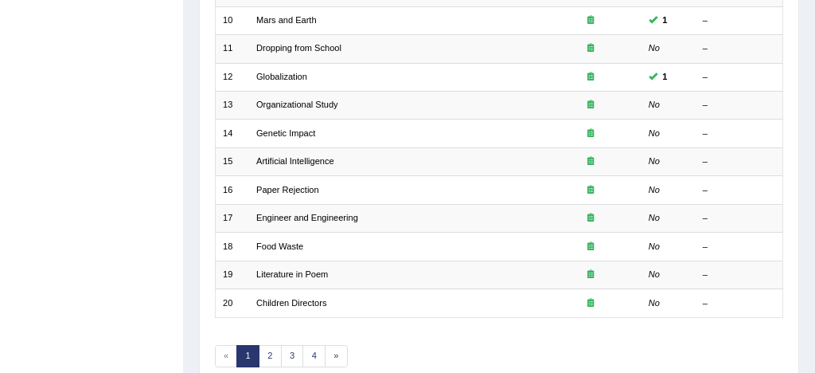
scroll to position [481, 0]
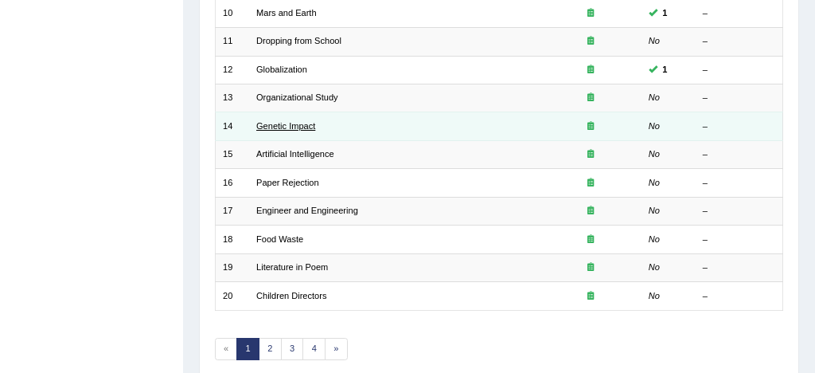
click at [305, 127] on link "Genetic Impact" at bounding box center [285, 126] width 59 height 10
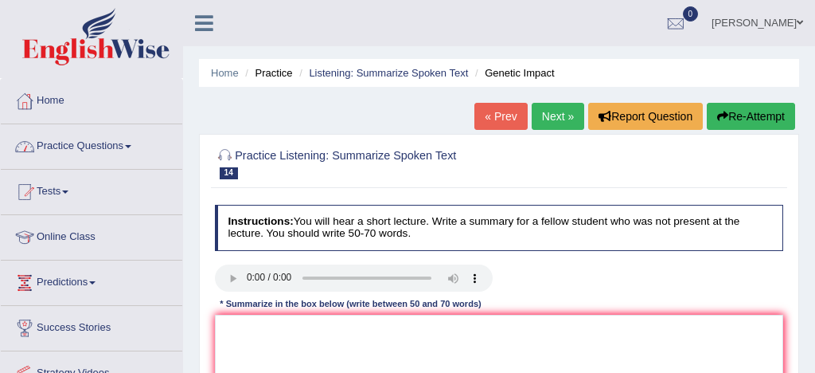
click at [110, 145] on link "Practice Questions" at bounding box center [92, 144] width 182 height 40
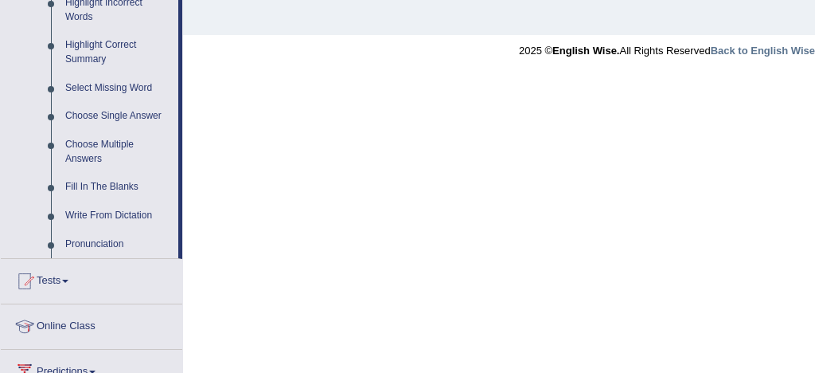
scroll to position [773, 0]
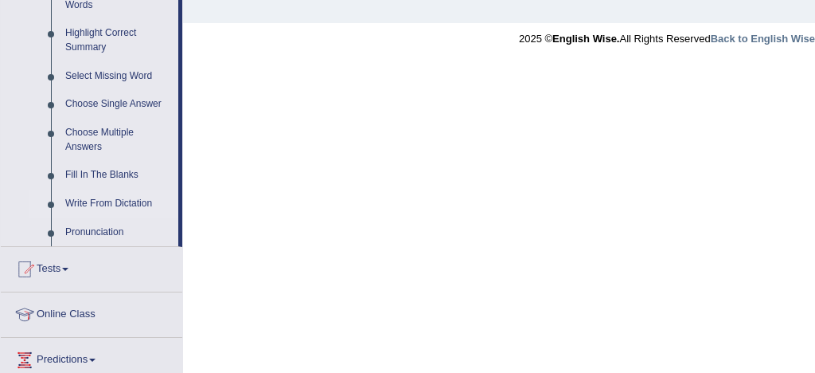
click at [123, 218] on link "Write From Dictation" at bounding box center [118, 204] width 120 height 29
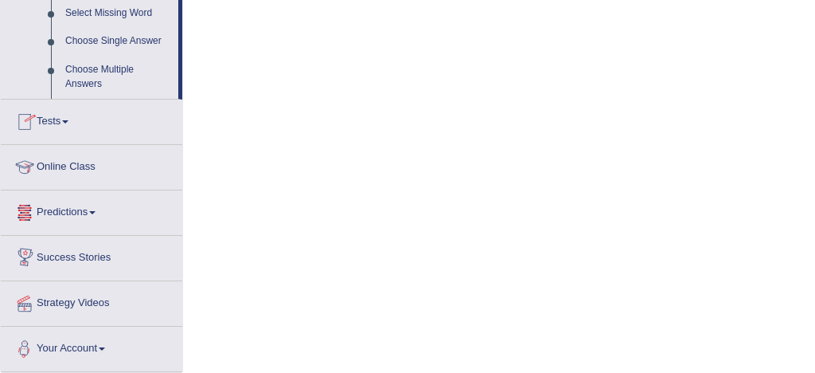
scroll to position [917, 0]
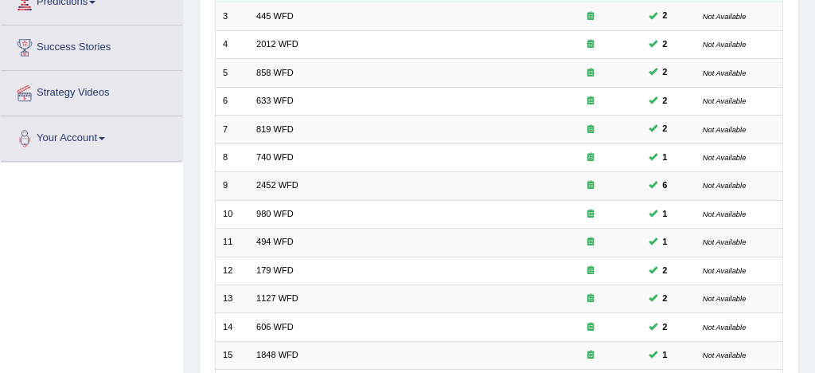
scroll to position [545, 0]
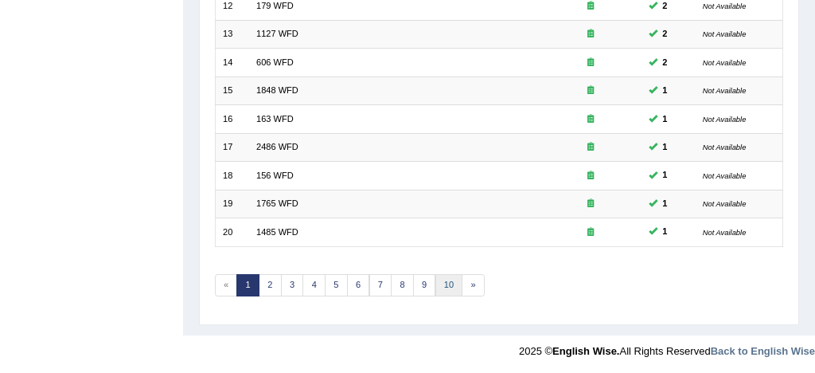
click at [447, 285] on link "10" at bounding box center [450, 285] width 28 height 22
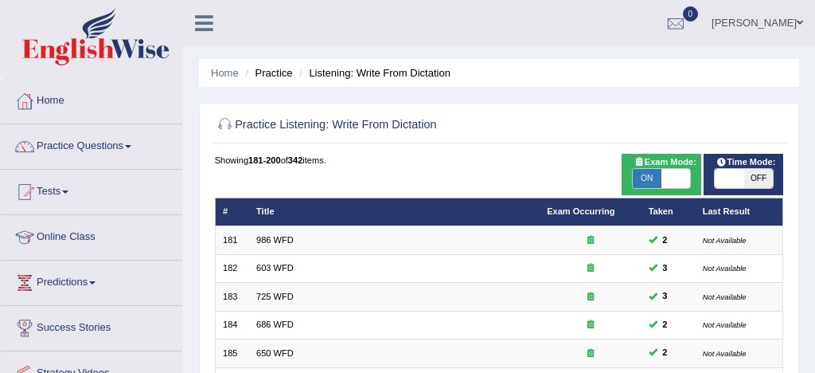
scroll to position [545, 0]
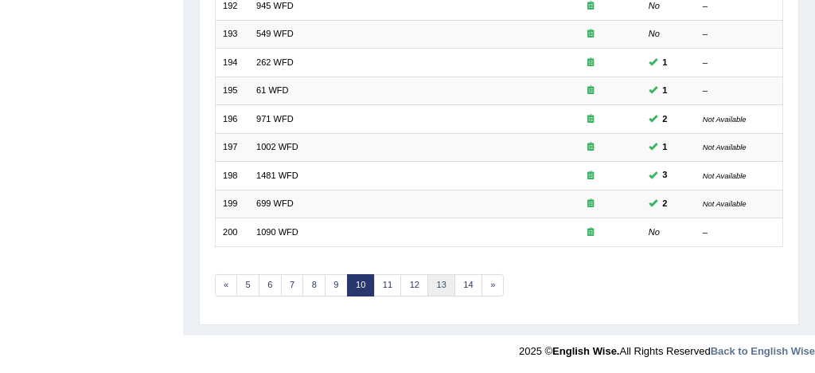
click at [440, 281] on link "13" at bounding box center [442, 285] width 28 height 22
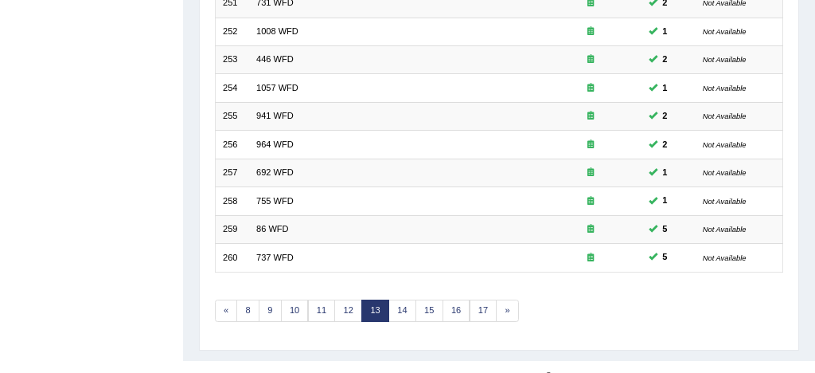
scroll to position [523, 0]
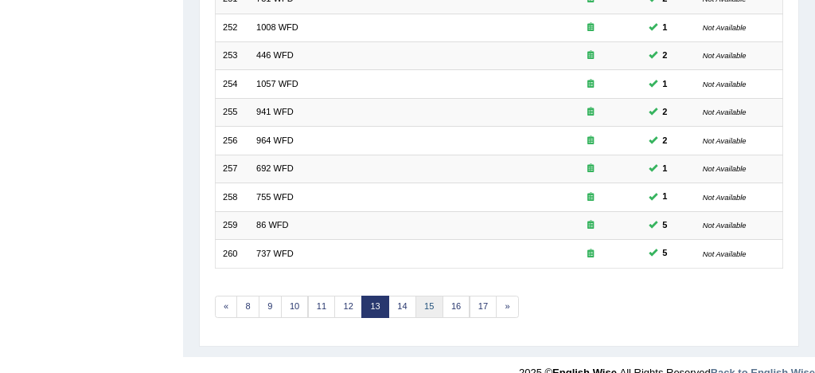
click at [430, 306] on link "15" at bounding box center [430, 306] width 28 height 22
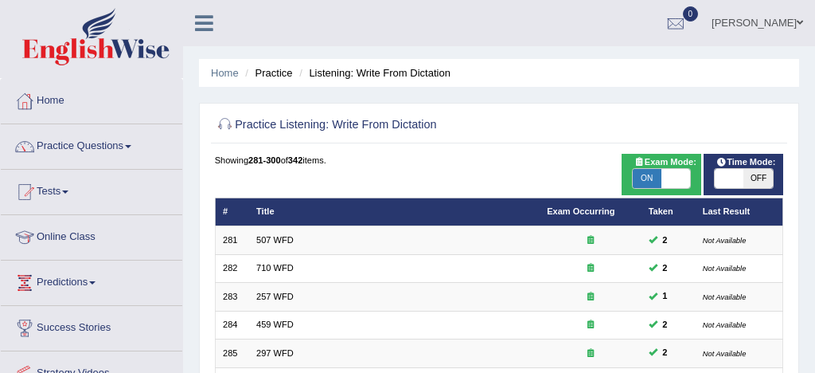
scroll to position [545, 0]
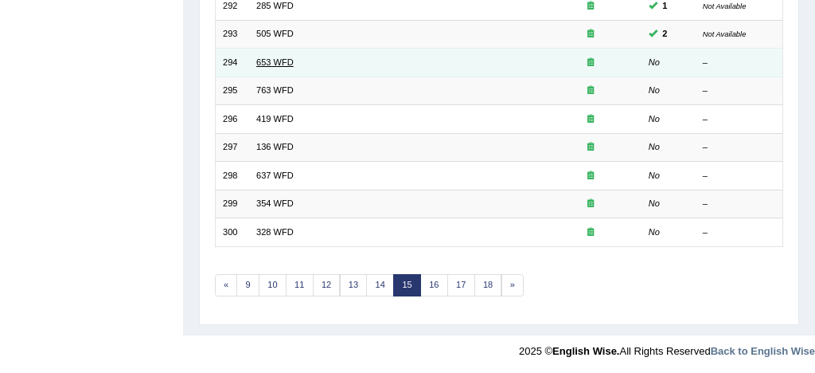
click at [283, 57] on link "653 WFD" at bounding box center [274, 62] width 37 height 10
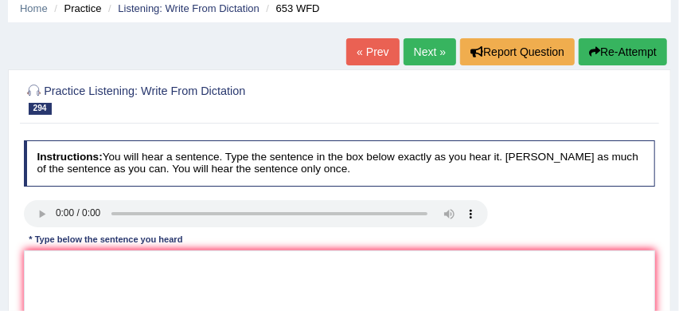
scroll to position [83, 0]
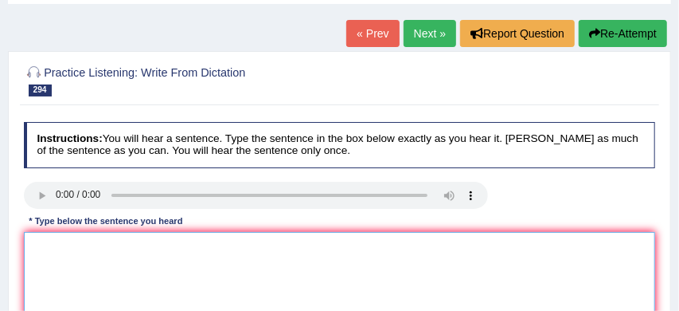
click at [100, 248] on textarea at bounding box center [340, 297] width 632 height 131
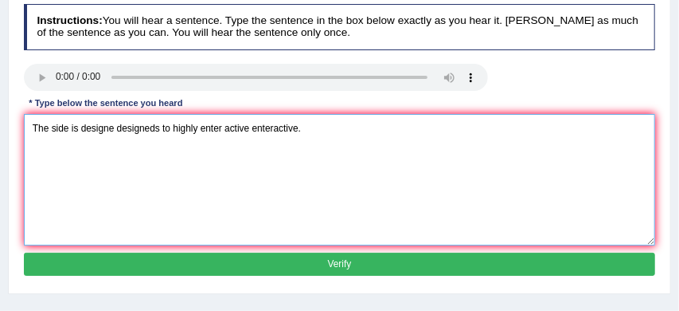
scroll to position [201, 0]
type textarea "The side is designe designeds to highly enter active enteractive."
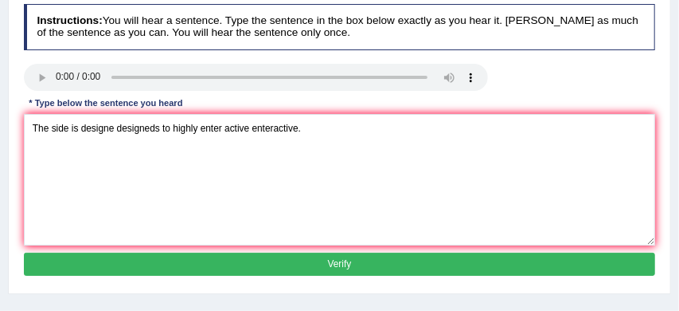
click at [307, 264] on button "Verify" at bounding box center [340, 263] width 632 height 23
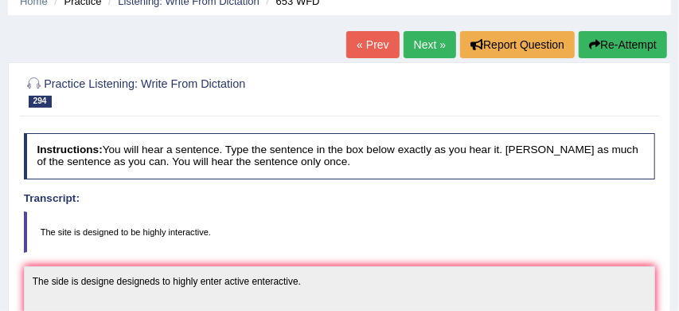
scroll to position [52, 0]
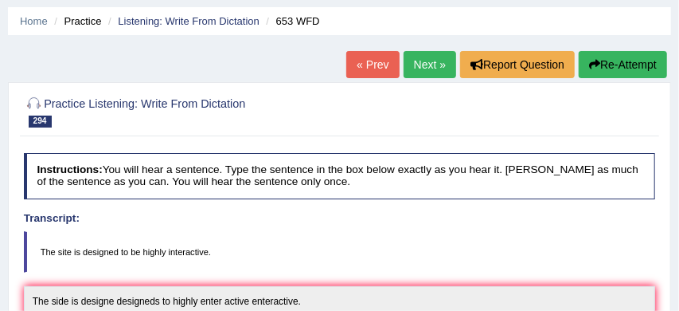
click at [624, 57] on button "Re-Attempt" at bounding box center [623, 64] width 88 height 27
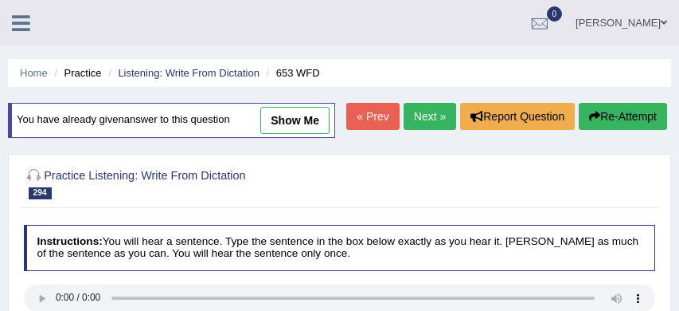
scroll to position [124, 0]
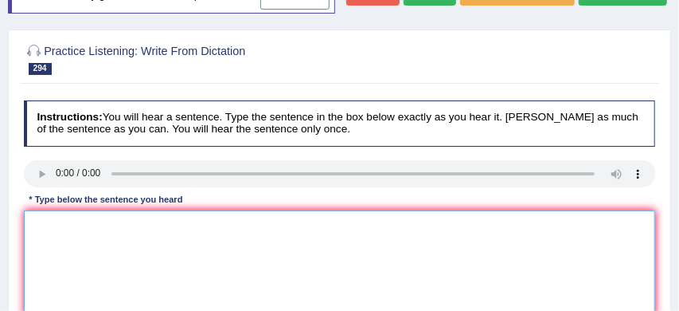
click at [174, 269] on textarea at bounding box center [340, 275] width 632 height 131
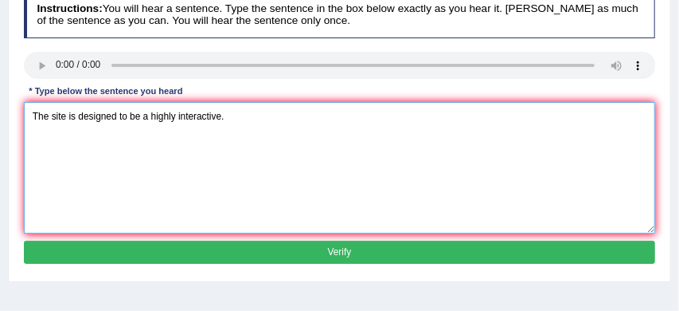
scroll to position [256, 0]
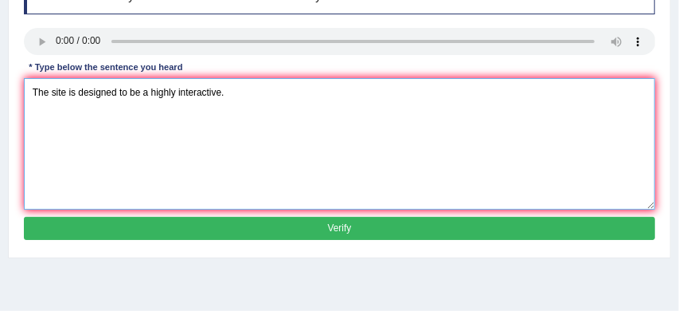
type textarea "The site is designed to be a highly interactive."
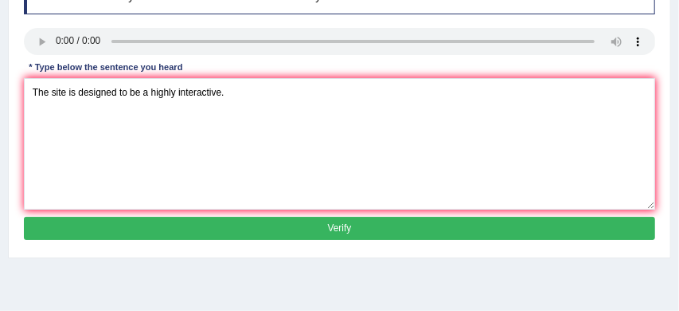
click at [281, 240] on button "Verify" at bounding box center [340, 228] width 632 height 23
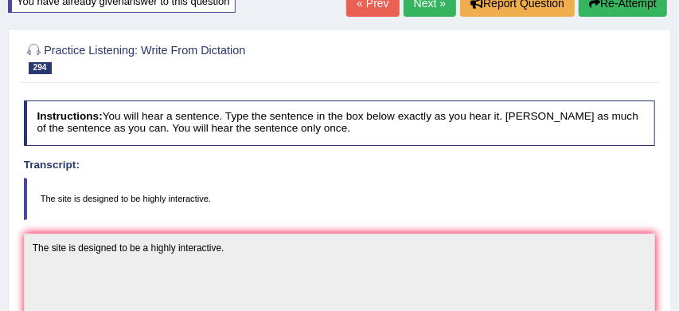
scroll to position [111, 0]
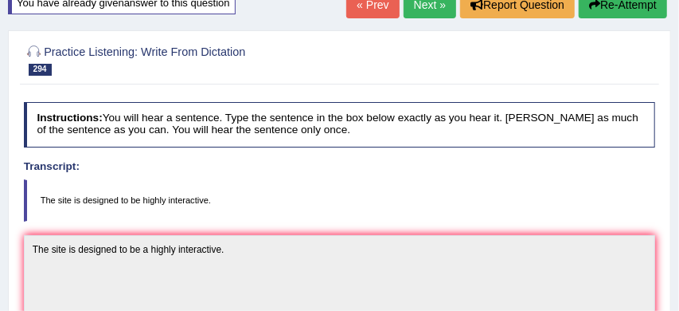
click at [629, 7] on button "Re-Attempt" at bounding box center [623, 4] width 88 height 27
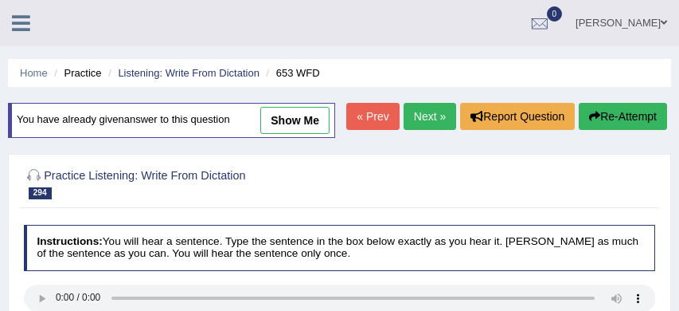
scroll to position [107, 0]
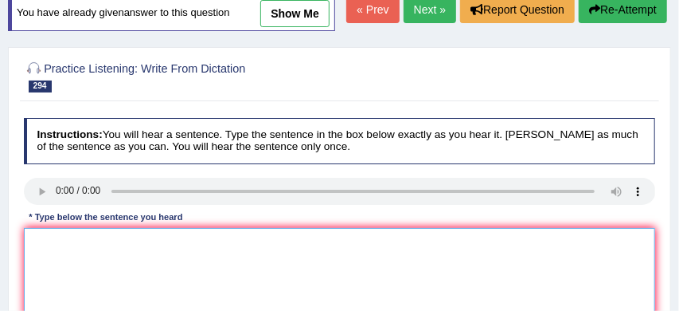
click at [48, 274] on textarea at bounding box center [340, 293] width 632 height 131
click at [119, 272] on textarea "The site is designed for a highly interactive." at bounding box center [340, 293] width 632 height 131
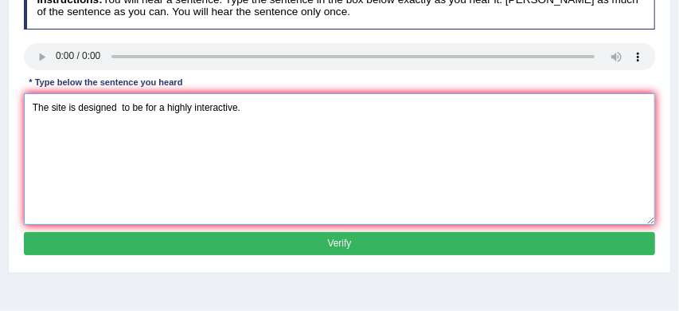
scroll to position [248, 0]
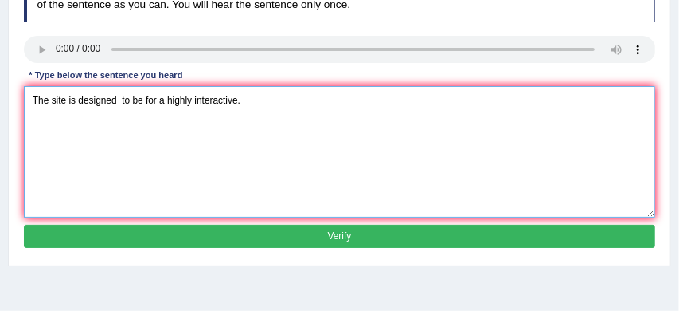
type textarea "The site is designed to be for a highly interactive."
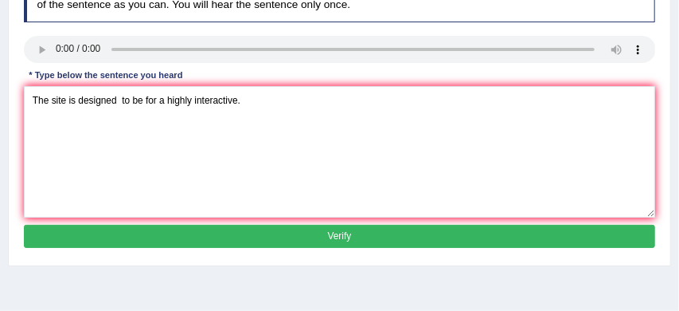
click at [284, 248] on button "Verify" at bounding box center [340, 236] width 632 height 23
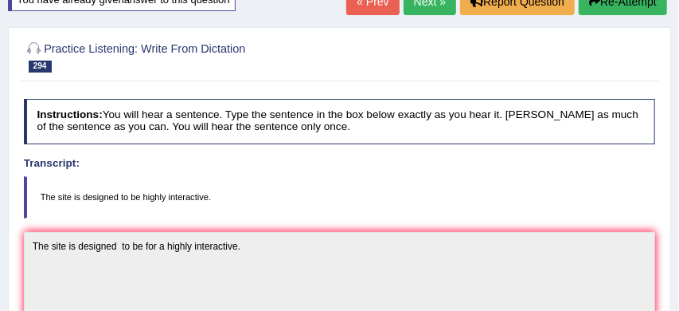
scroll to position [89, 0]
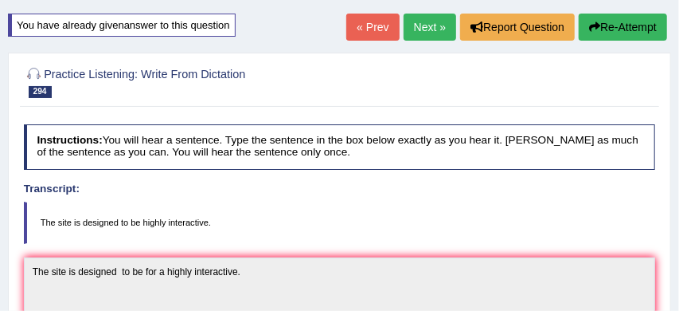
click at [424, 25] on link "Next »" at bounding box center [430, 27] width 53 height 27
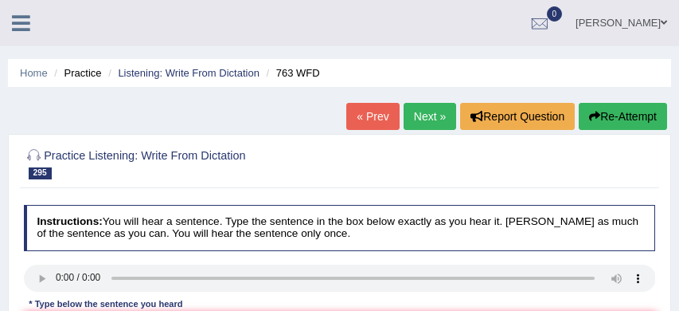
scroll to position [74, 0]
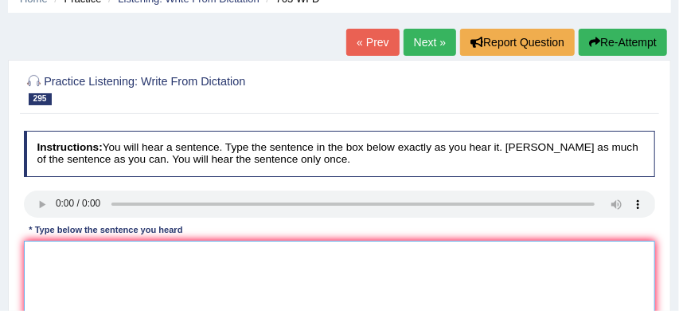
click at [49, 244] on textarea at bounding box center [340, 305] width 632 height 131
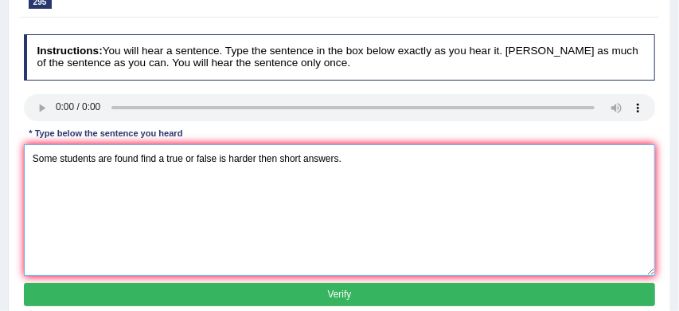
scroll to position [204, 0]
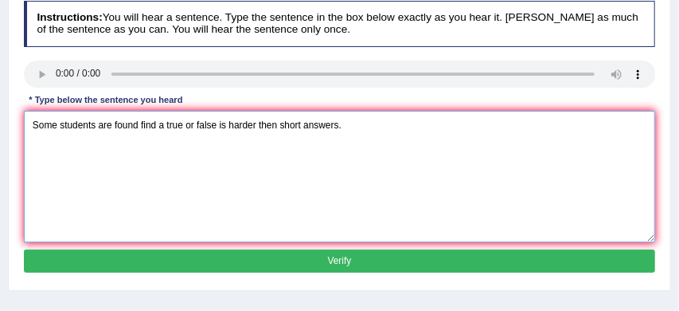
type textarea "Some students are found find a true or false is harder then short answers."
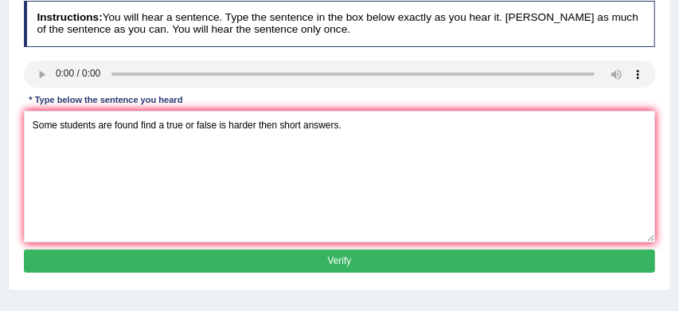
click at [299, 261] on button "Verify" at bounding box center [340, 260] width 632 height 23
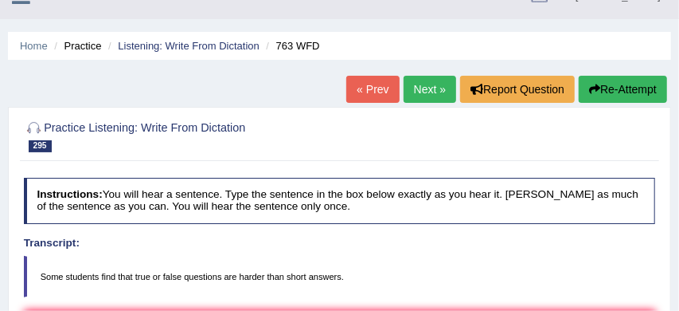
scroll to position [25, 0]
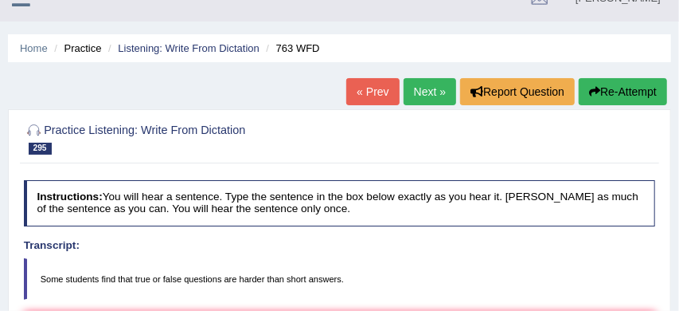
click at [424, 90] on link "Next »" at bounding box center [430, 91] width 53 height 27
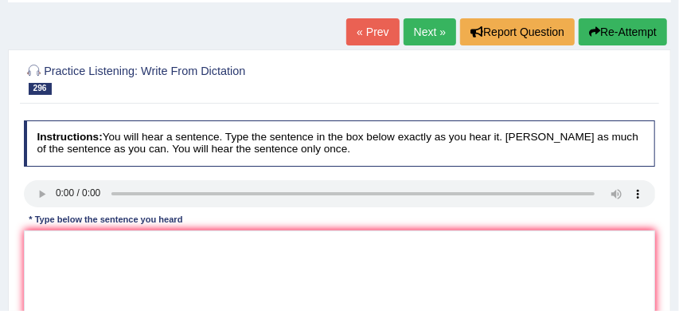
scroll to position [84, 0]
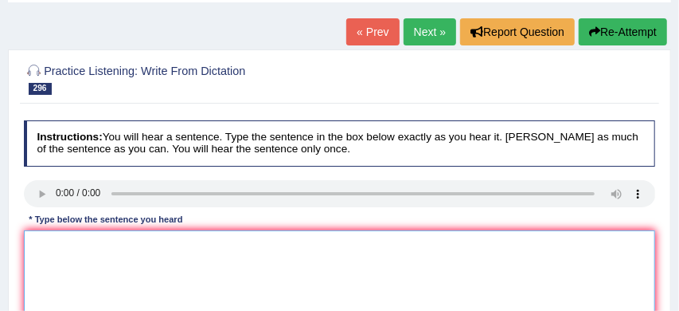
click at [45, 237] on textarea at bounding box center [340, 295] width 632 height 131
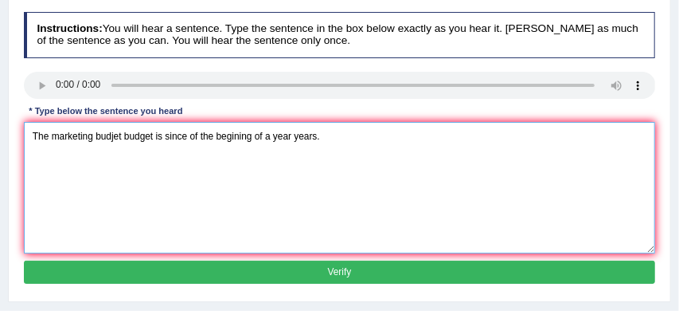
scroll to position [194, 0]
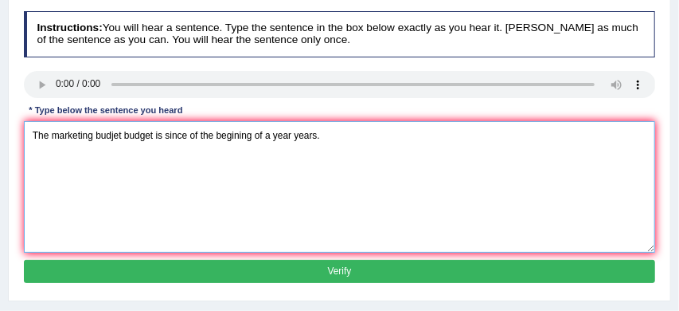
type textarea "The marketing budjet budget is since of the begining of a year years."
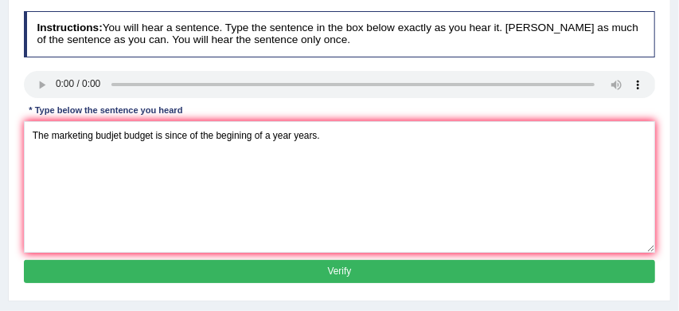
click at [242, 273] on button "Verify" at bounding box center [340, 271] width 632 height 23
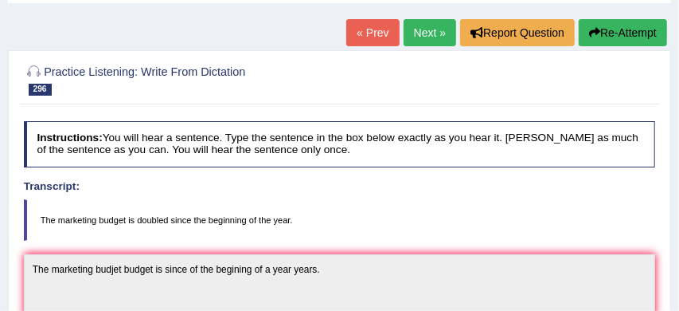
scroll to position [83, 0]
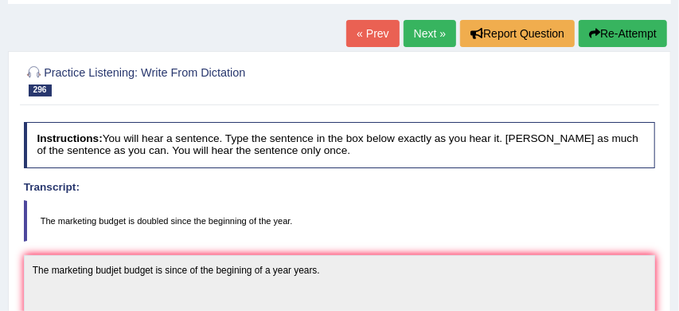
click at [626, 29] on button "Re-Attempt" at bounding box center [623, 33] width 88 height 27
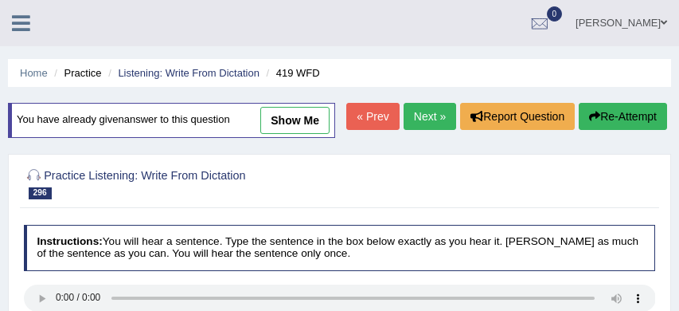
scroll to position [197, 0]
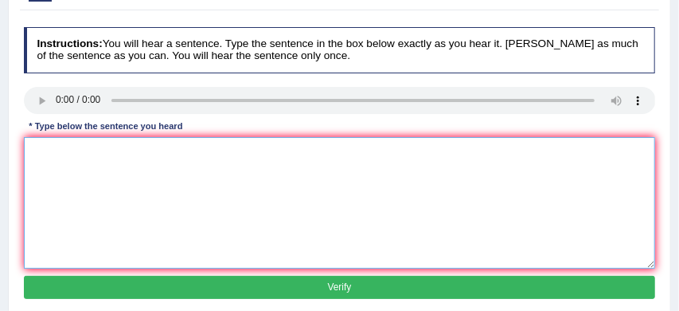
click at [69, 188] on textarea at bounding box center [340, 202] width 632 height 131
click at [213, 183] on textarea "The marketing budget is double since the" at bounding box center [340, 202] width 632 height 131
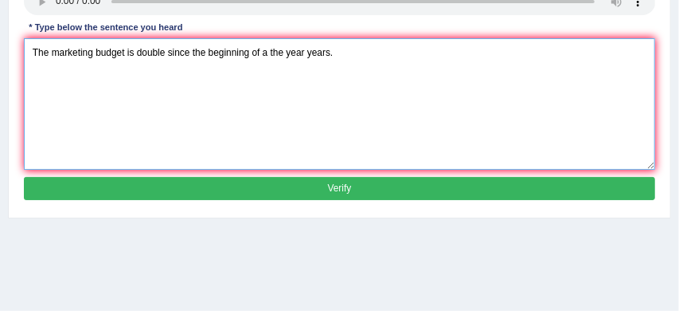
type textarea "The marketing budget is double since the beginning of a the year years."
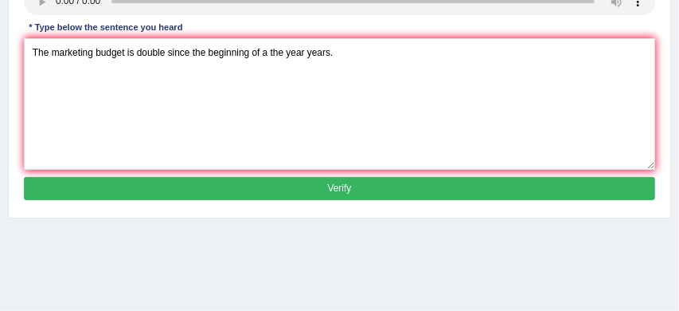
click at [307, 200] on button "Verify" at bounding box center [340, 188] width 632 height 23
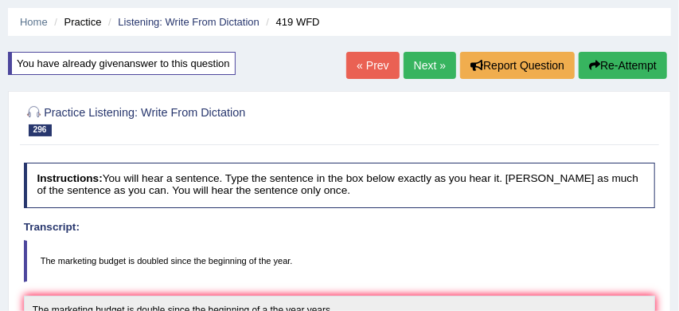
scroll to position [50, 0]
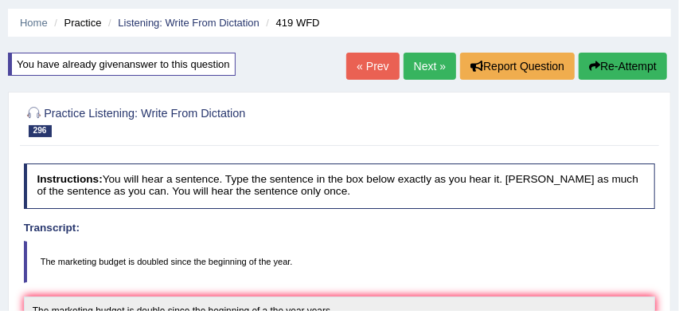
click at [423, 65] on link "Next »" at bounding box center [430, 66] width 53 height 27
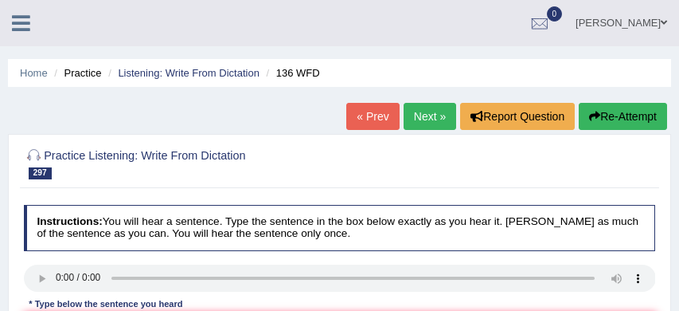
scroll to position [126, 0]
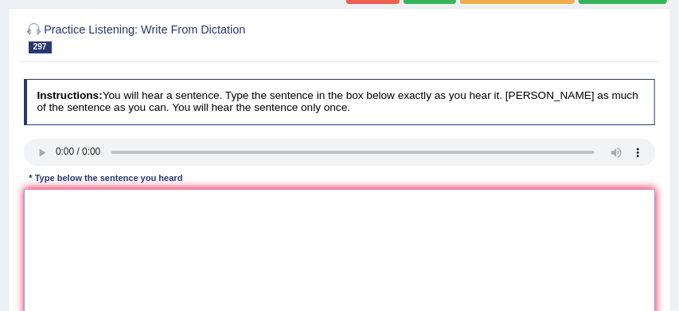
click at [47, 209] on textarea at bounding box center [340, 254] width 632 height 131
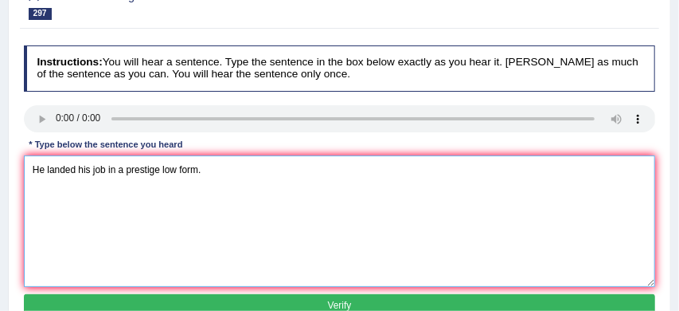
scroll to position [175, 0]
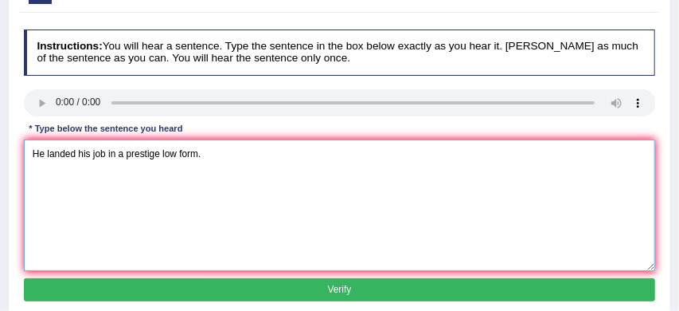
type textarea "He landed his job in a prestige low form."
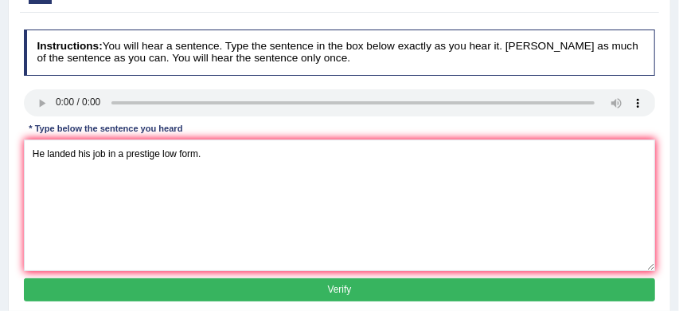
click at [260, 290] on button "Verify" at bounding box center [340, 289] width 632 height 23
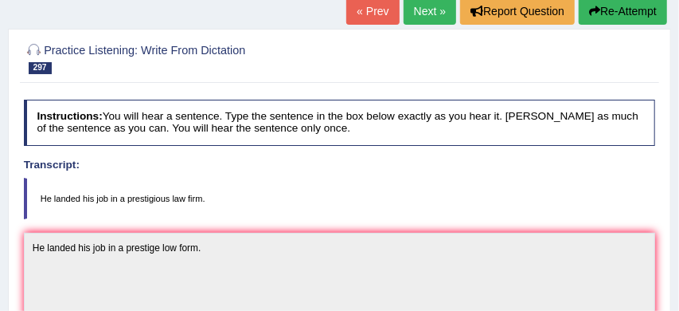
scroll to position [64, 0]
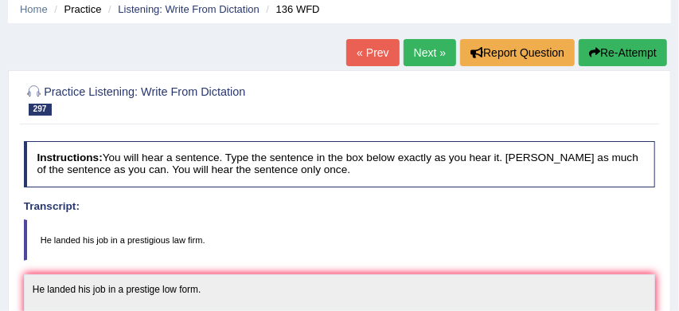
click at [421, 55] on link "Next »" at bounding box center [430, 52] width 53 height 27
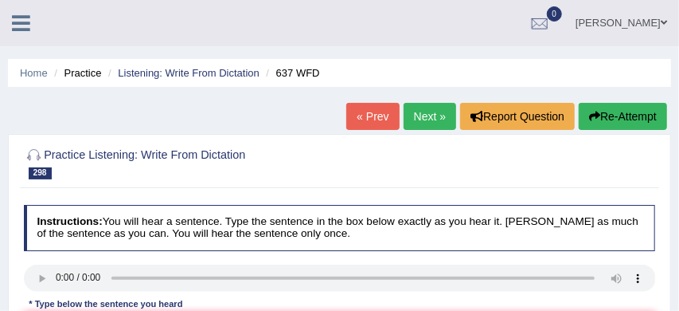
scroll to position [87, 0]
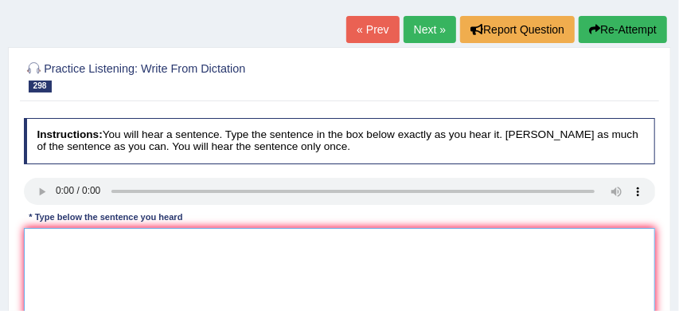
click at [123, 236] on textarea at bounding box center [340, 293] width 632 height 131
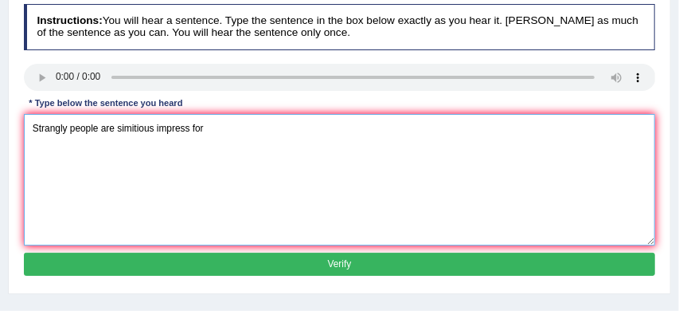
scroll to position [203, 0]
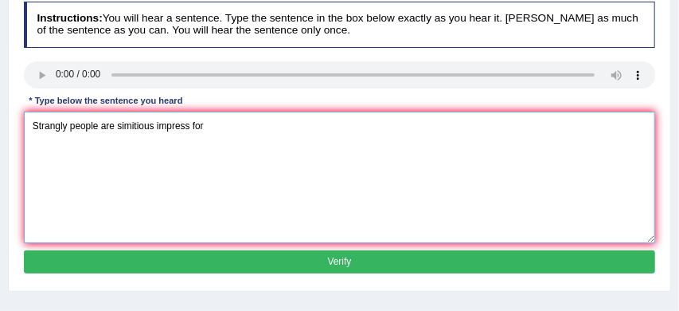
type textarea "Strangly people are simitious impress for"
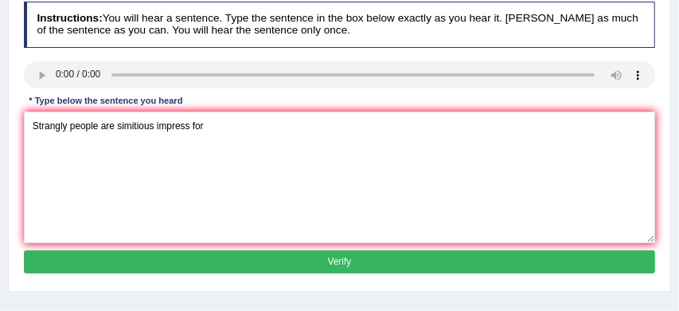
click at [287, 262] on button "Verify" at bounding box center [340, 261] width 632 height 23
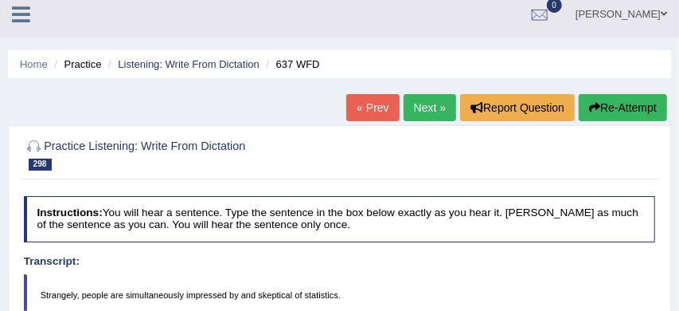
scroll to position [5, 0]
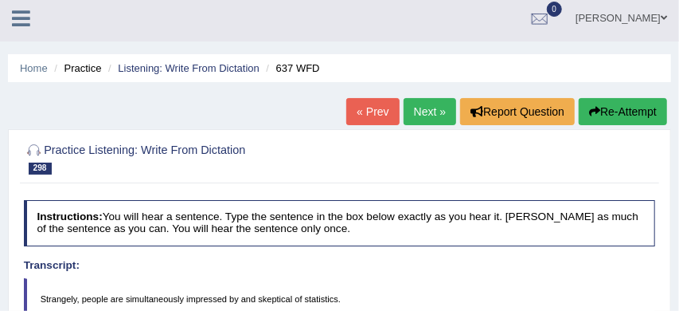
click at [420, 111] on link "Next »" at bounding box center [430, 111] width 53 height 27
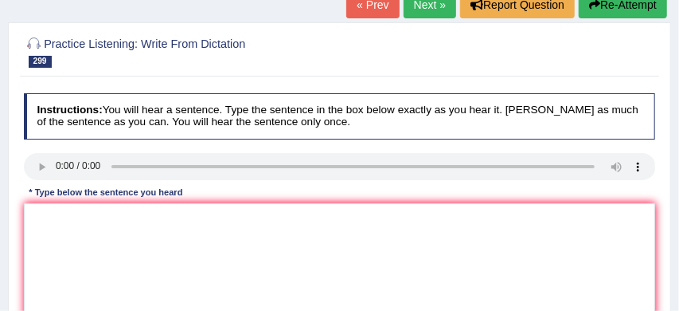
scroll to position [111, 0]
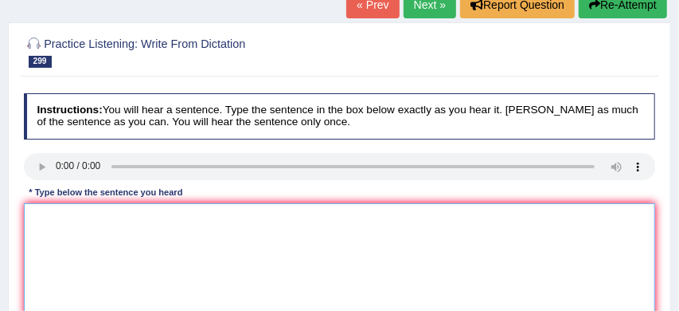
click at [46, 217] on textarea at bounding box center [340, 268] width 632 height 131
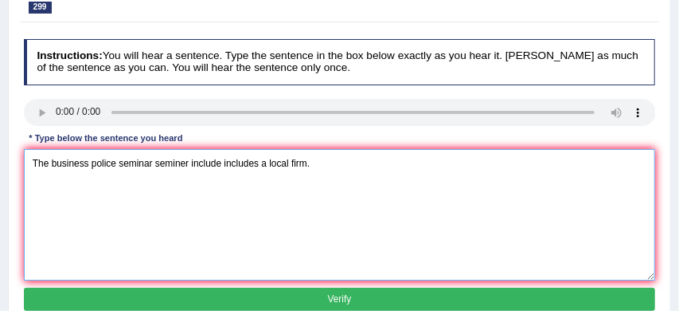
scroll to position [197, 0]
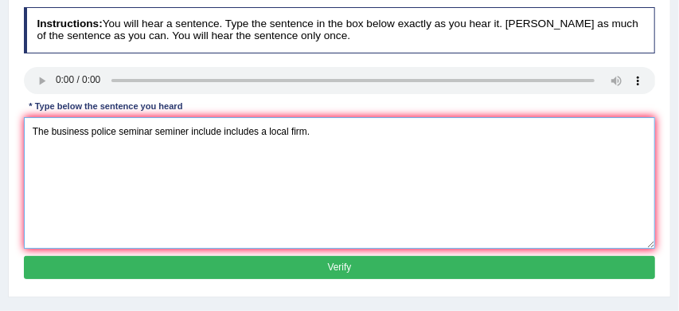
type textarea "The business police seminar seminer include includes a local firm."
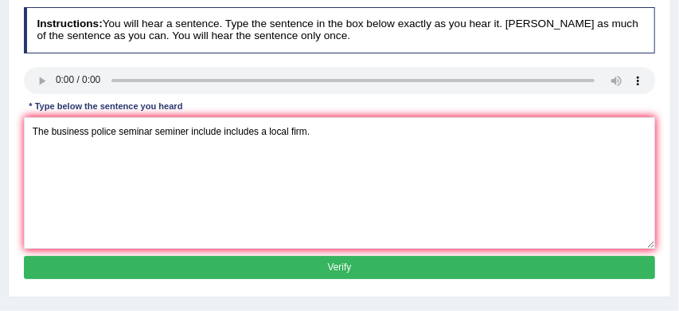
click at [221, 268] on button "Verify" at bounding box center [340, 267] width 632 height 23
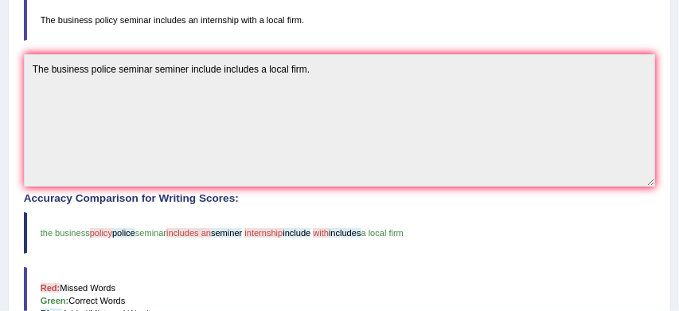
scroll to position [283, 0]
